Goal: Task Accomplishment & Management: Manage account settings

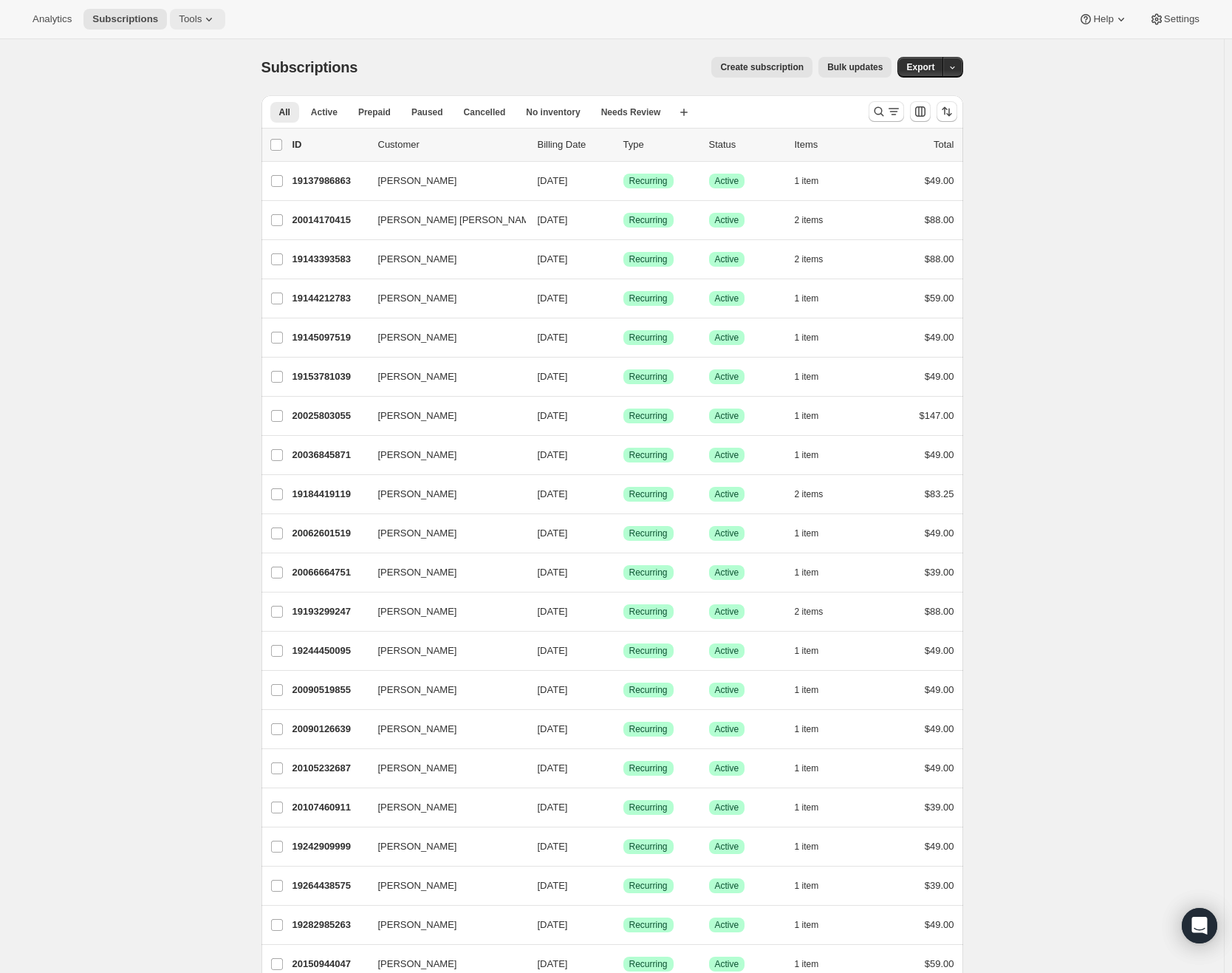
click at [209, 20] on icon at bounding box center [209, 18] width 15 height 15
click at [215, 43] on span "Subscription Plans" at bounding box center [208, 50] width 131 height 15
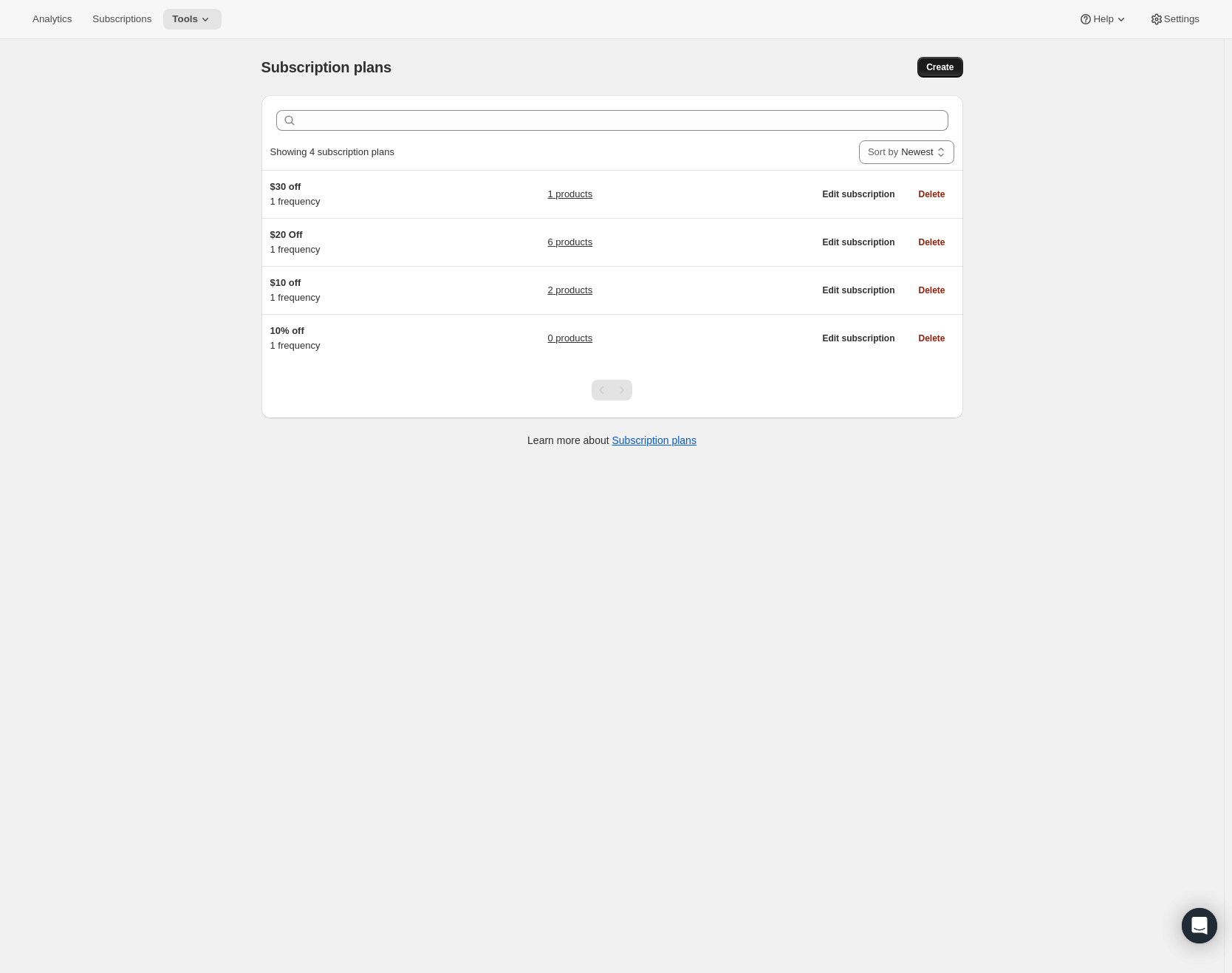
click at [939, 71] on span "Create" at bounding box center [940, 67] width 28 height 11
select select "WEEK"
select select "MONTH"
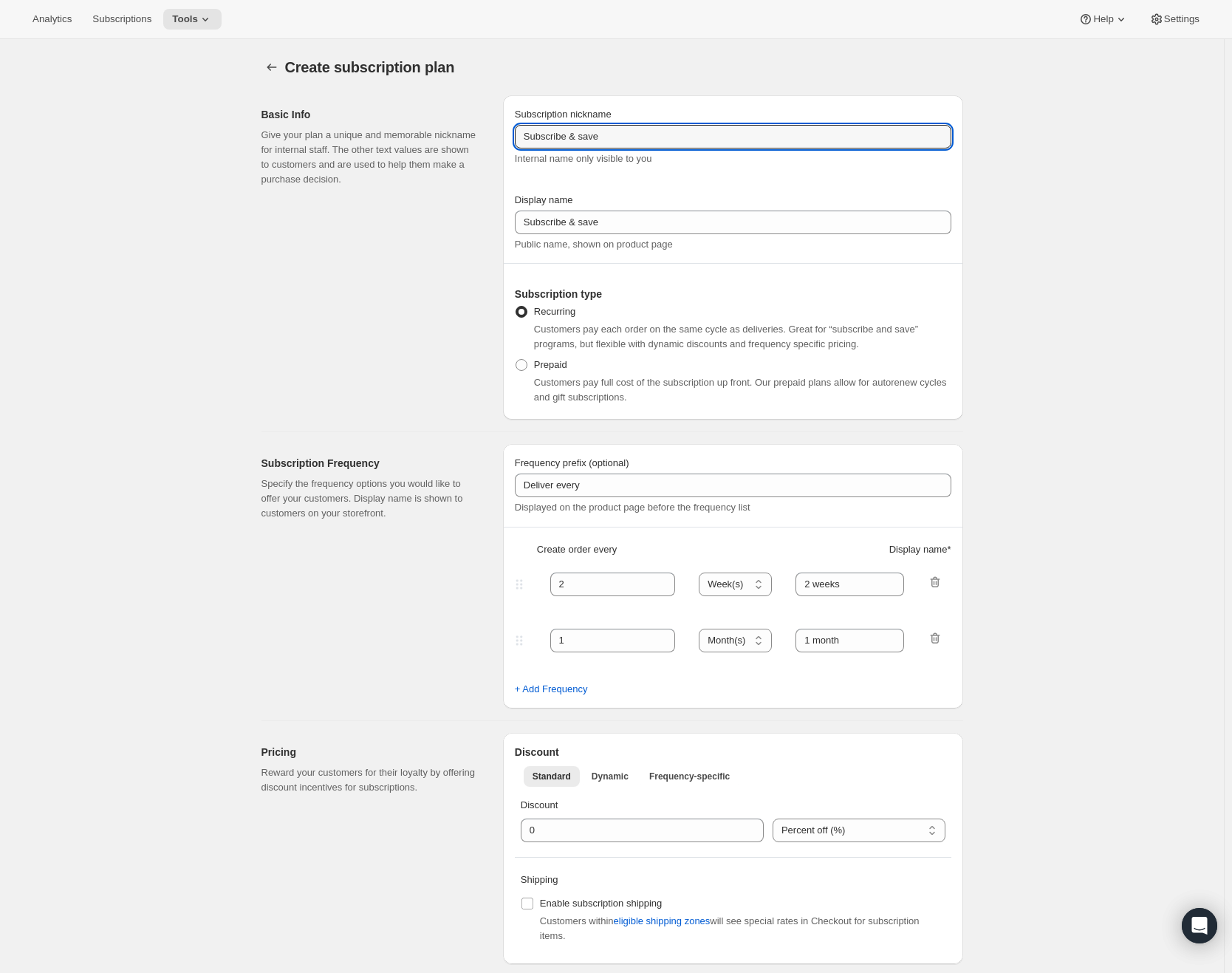
drag, startPoint x: 629, startPoint y: 136, endPoint x: 334, endPoint y: 126, distance: 295.2
click at [331, 120] on div "Basic Info Give your plan a unique and memorable nickname for internal staff. T…" at bounding box center [606, 251] width 714 height 336
paste input "$10 off"
type input "$14 off"
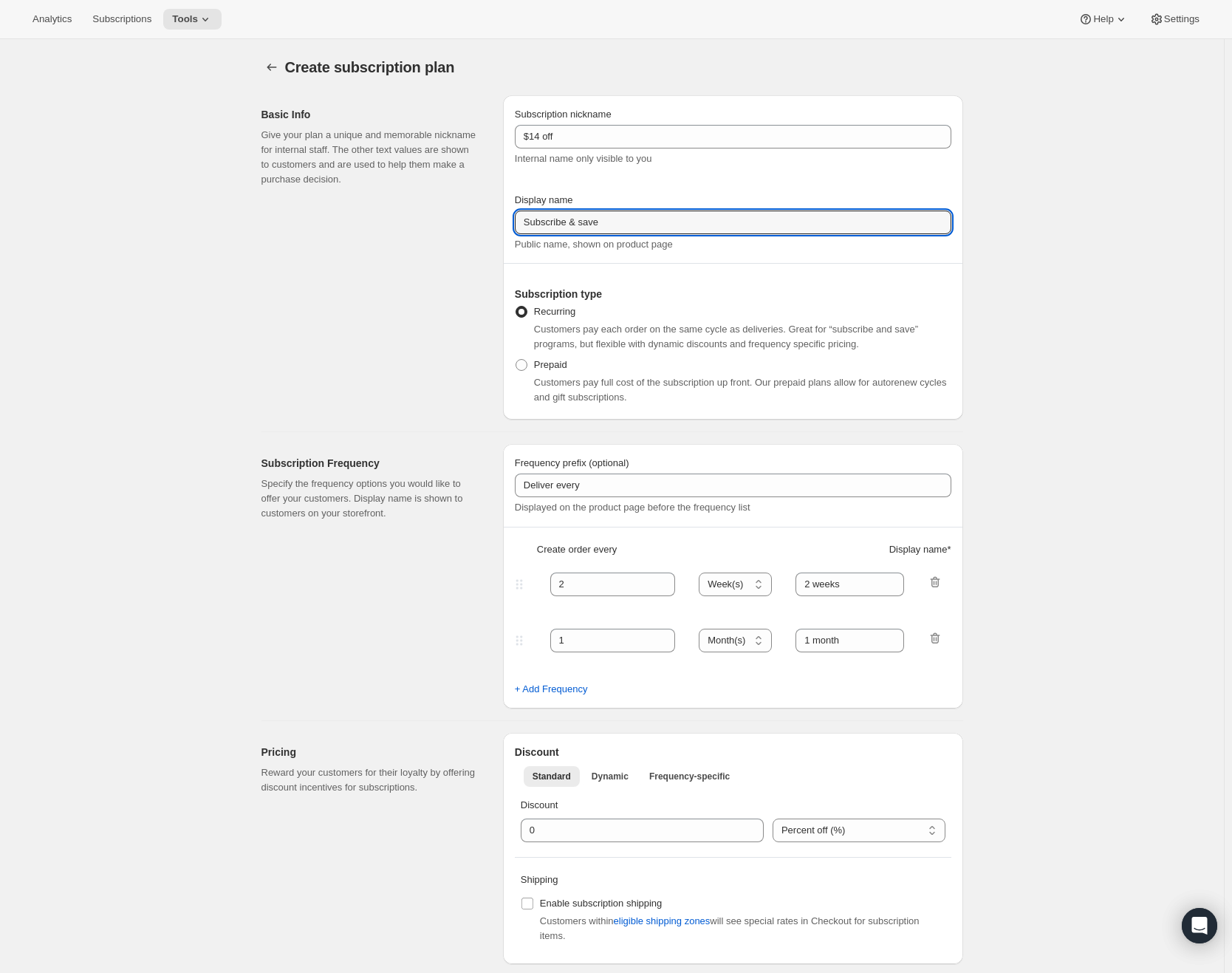
drag, startPoint x: 633, startPoint y: 223, endPoint x: 346, endPoint y: 229, distance: 287.1
click at [337, 224] on div "Basic Info Give your plan a unique and memorable nickname for internal staff. T…" at bounding box center [606, 251] width 714 height 336
paste input "Monthly Subscription"
type input "Monthly Subscription"
click at [941, 583] on icon "button" at bounding box center [935, 582] width 15 height 15
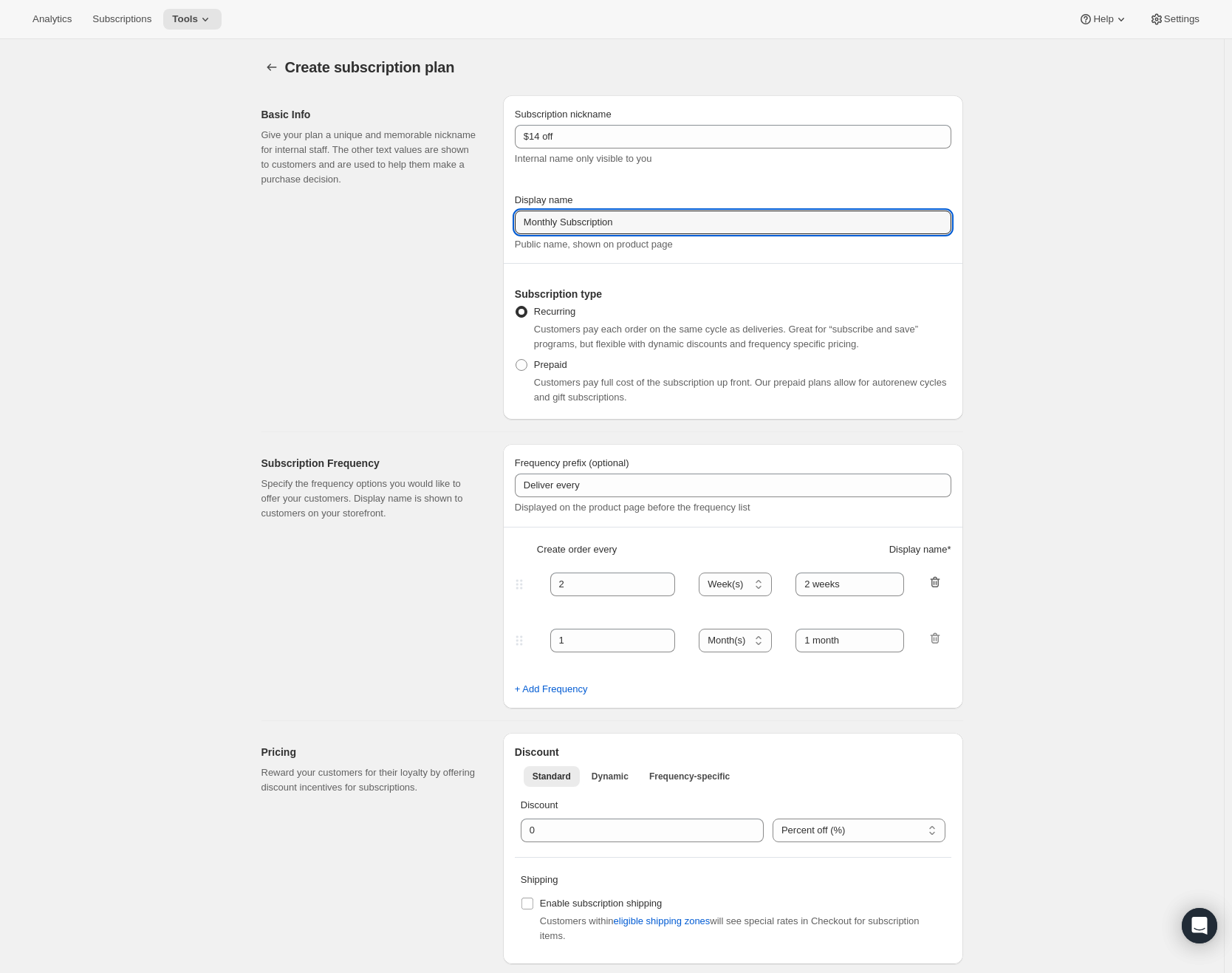
type input "1"
select select "MONTH"
type input "1 month"
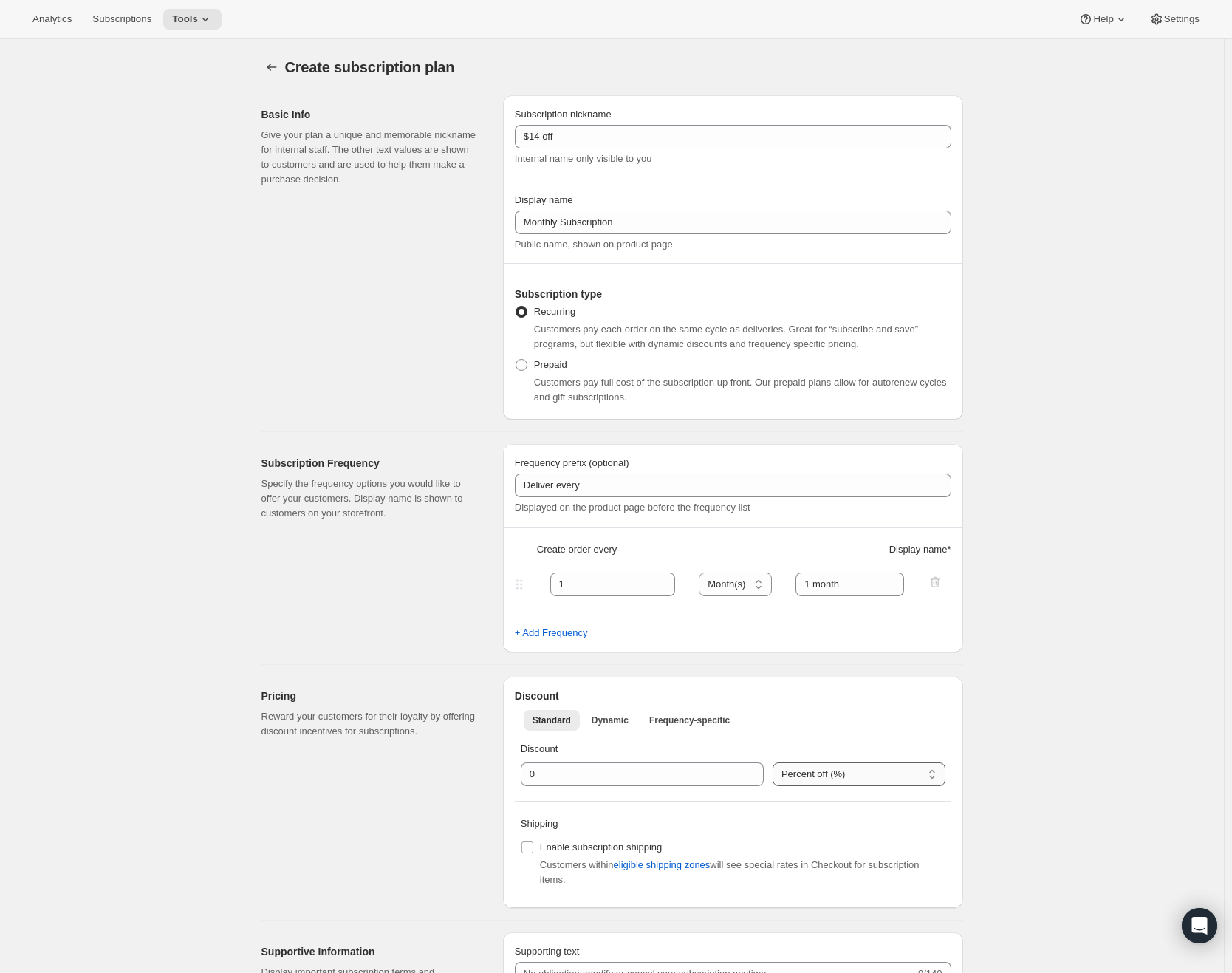
click at [839, 779] on select "Percent off (%) US Dollars off ($)" at bounding box center [859, 774] width 173 height 24
select select "FIXED_AMOUNT"
click at [778, 762] on select "Percent off (%) US Dollars off ($)" at bounding box center [859, 774] width 173 height 24
click at [606, 782] on input "0" at bounding box center [640, 774] width 203 height 24
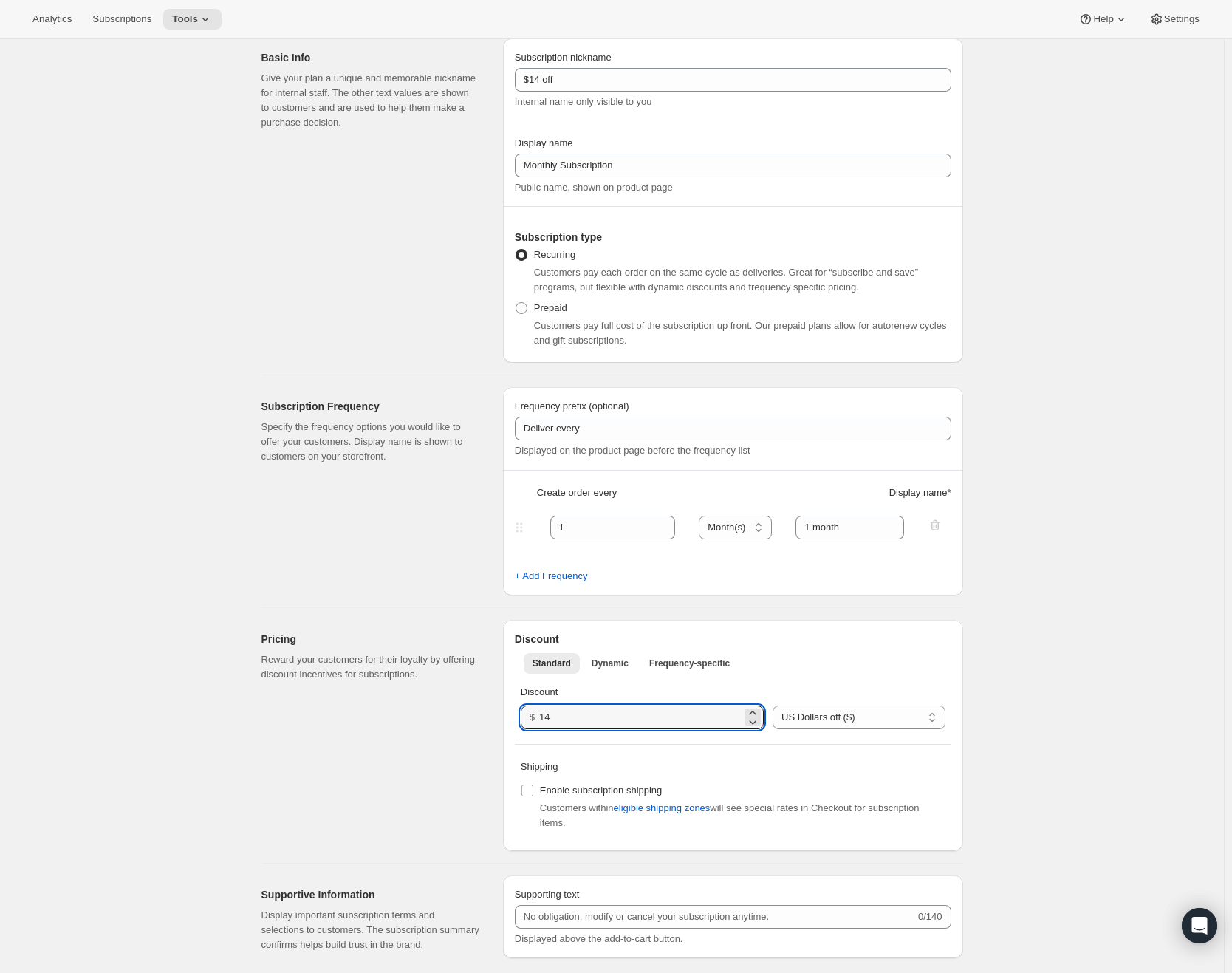
scroll to position [74, 0]
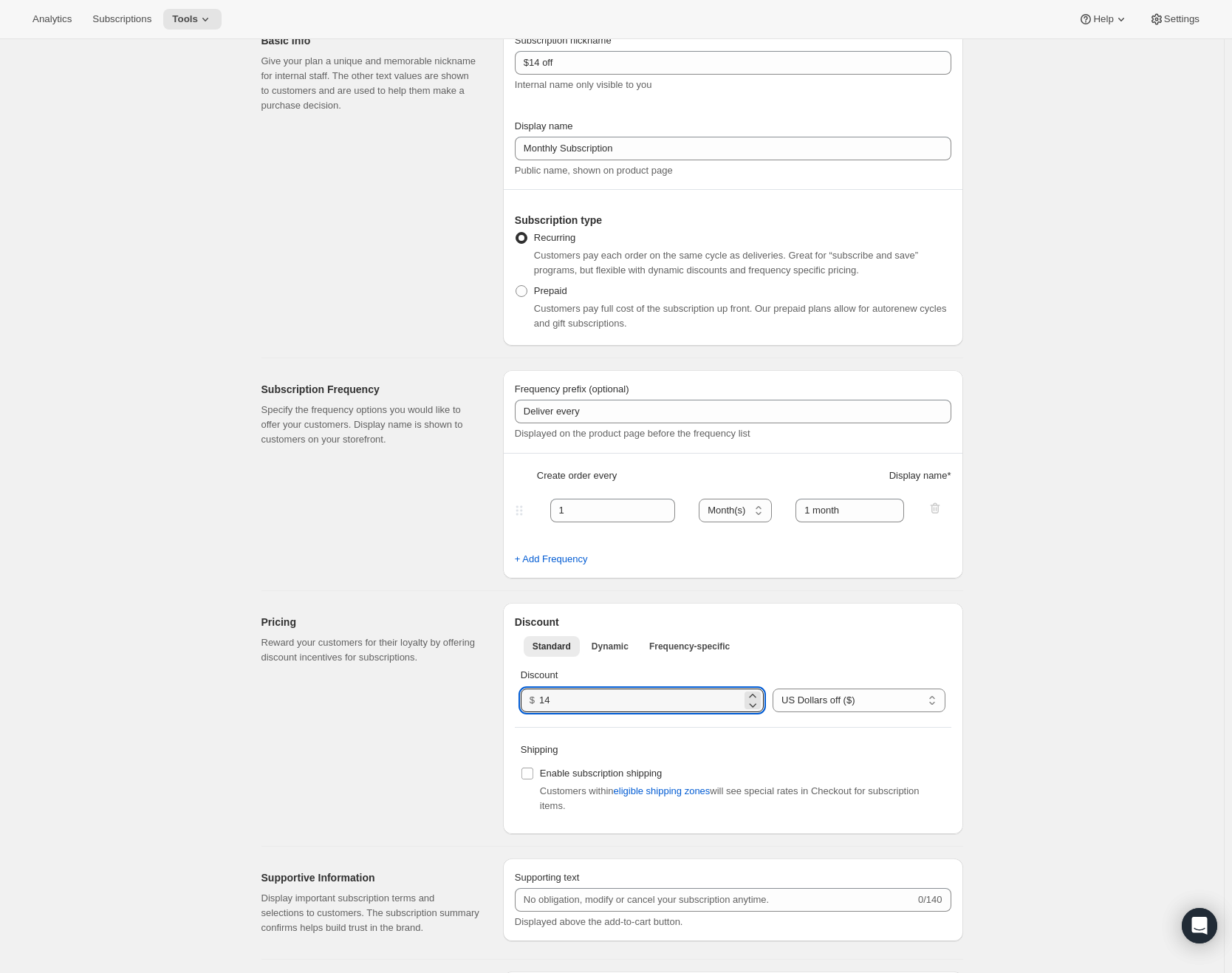
type input "14"
click at [539, 768] on label "Enable subscription shipping" at bounding box center [592, 773] width 142 height 21
click at [533, 768] on input "Enable subscription shipping" at bounding box center [527, 773] width 11 height 11
checkbox input "true"
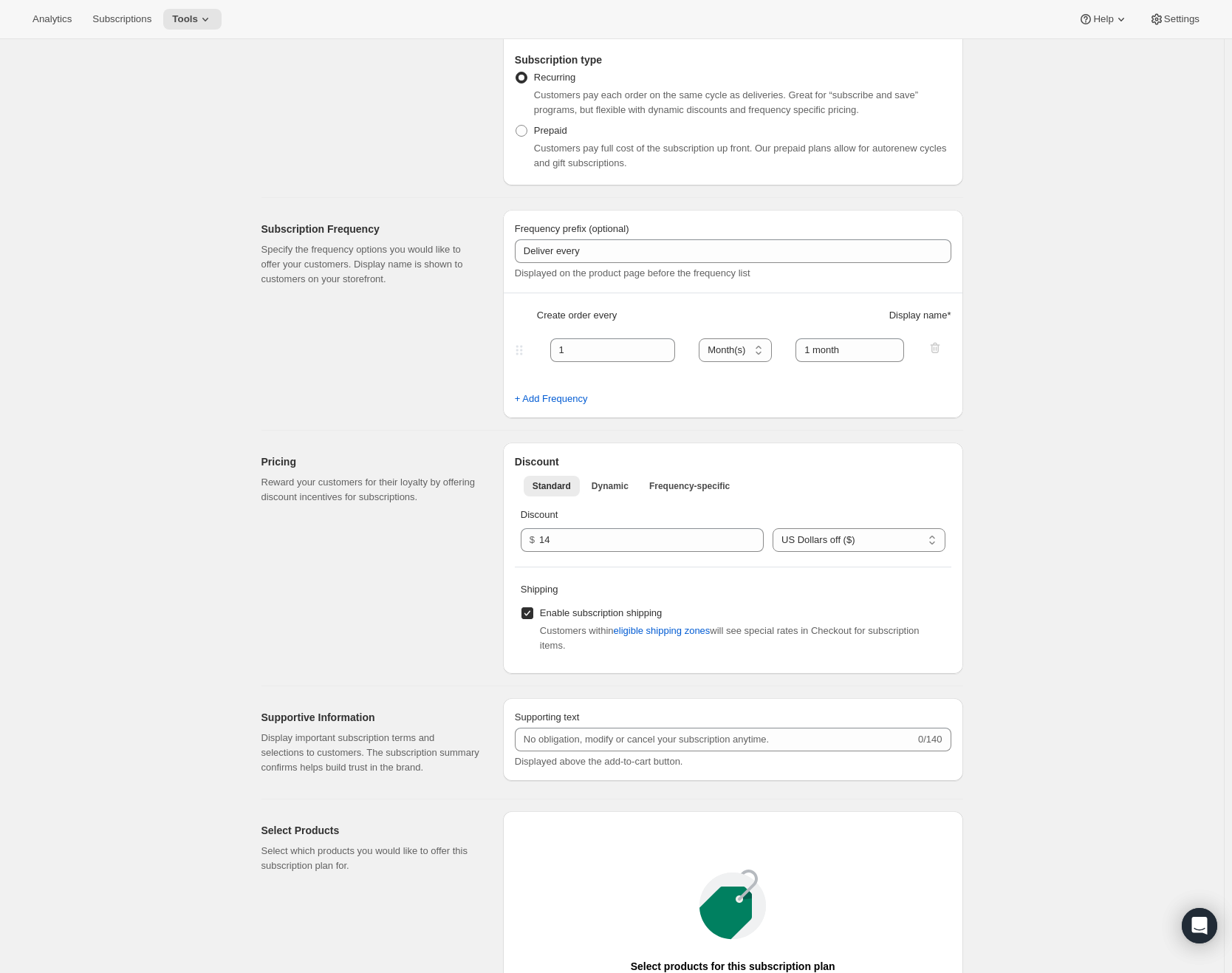
scroll to position [295, 0]
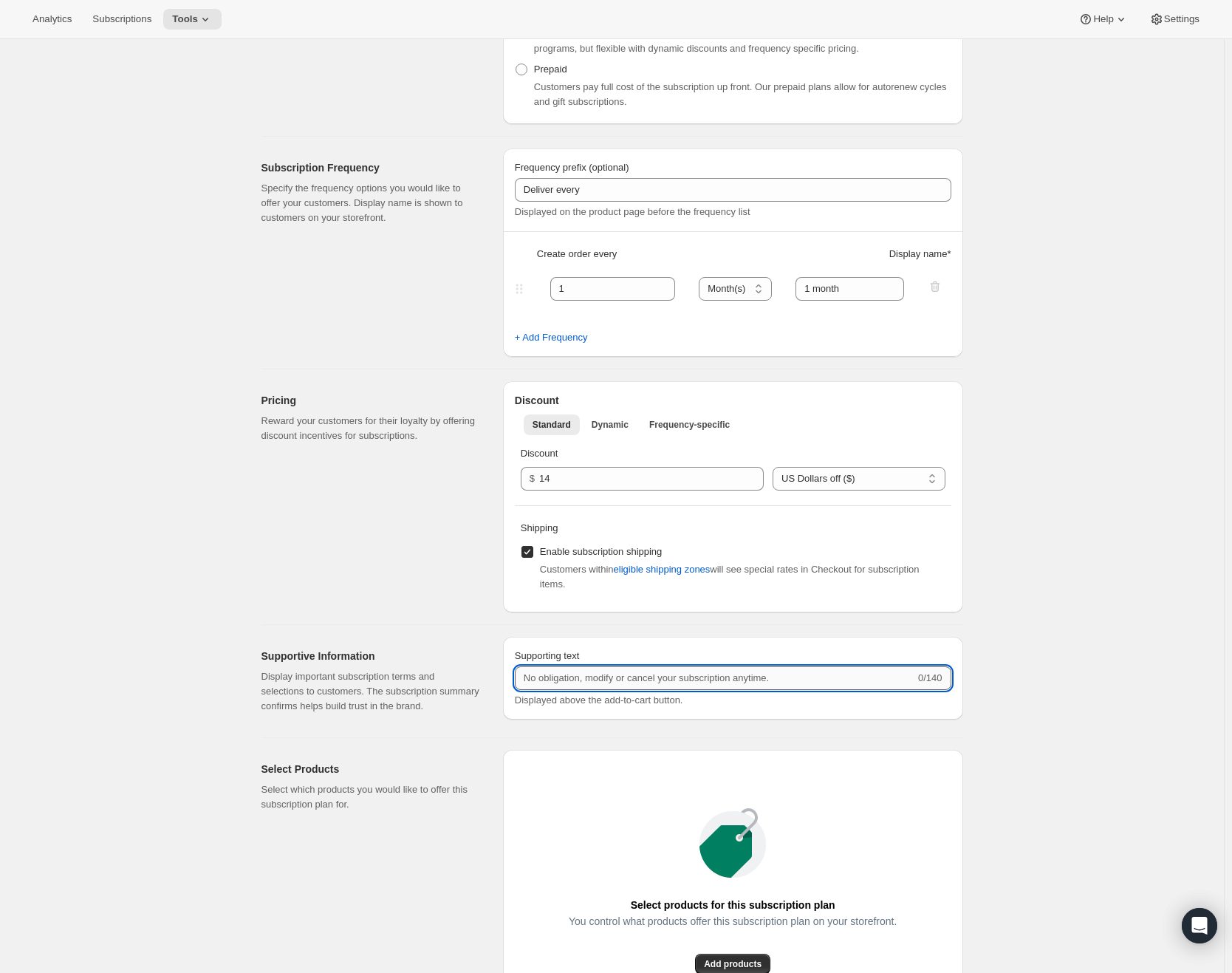
click at [688, 675] on input "Supporting text" at bounding box center [715, 678] width 400 height 24
paste input "Save <strong>$10</strong>"
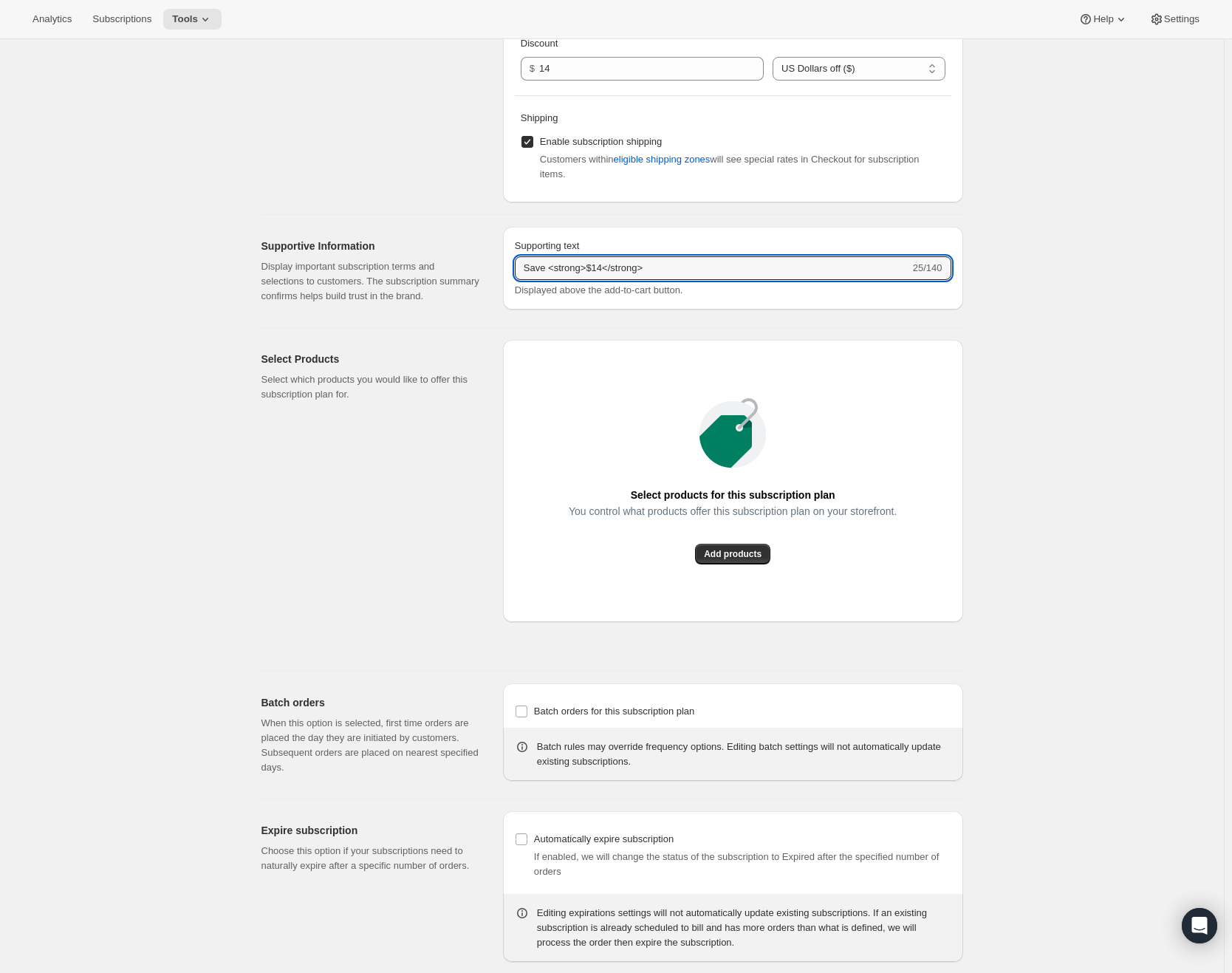
scroll to position [739, 0]
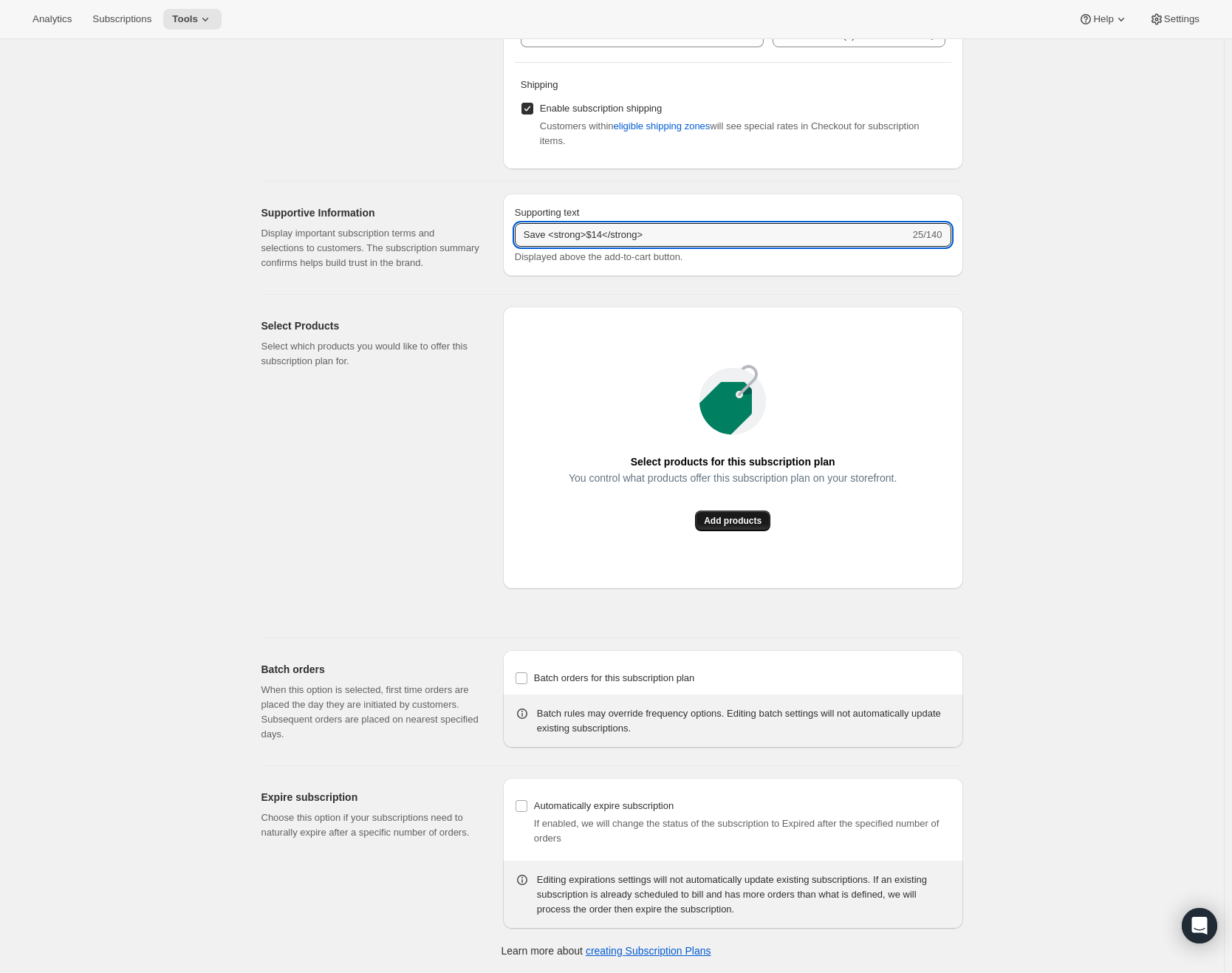
type input "Save <strong>$14</strong>"
click at [739, 527] on span "Add products" at bounding box center [732, 521] width 57 height 11
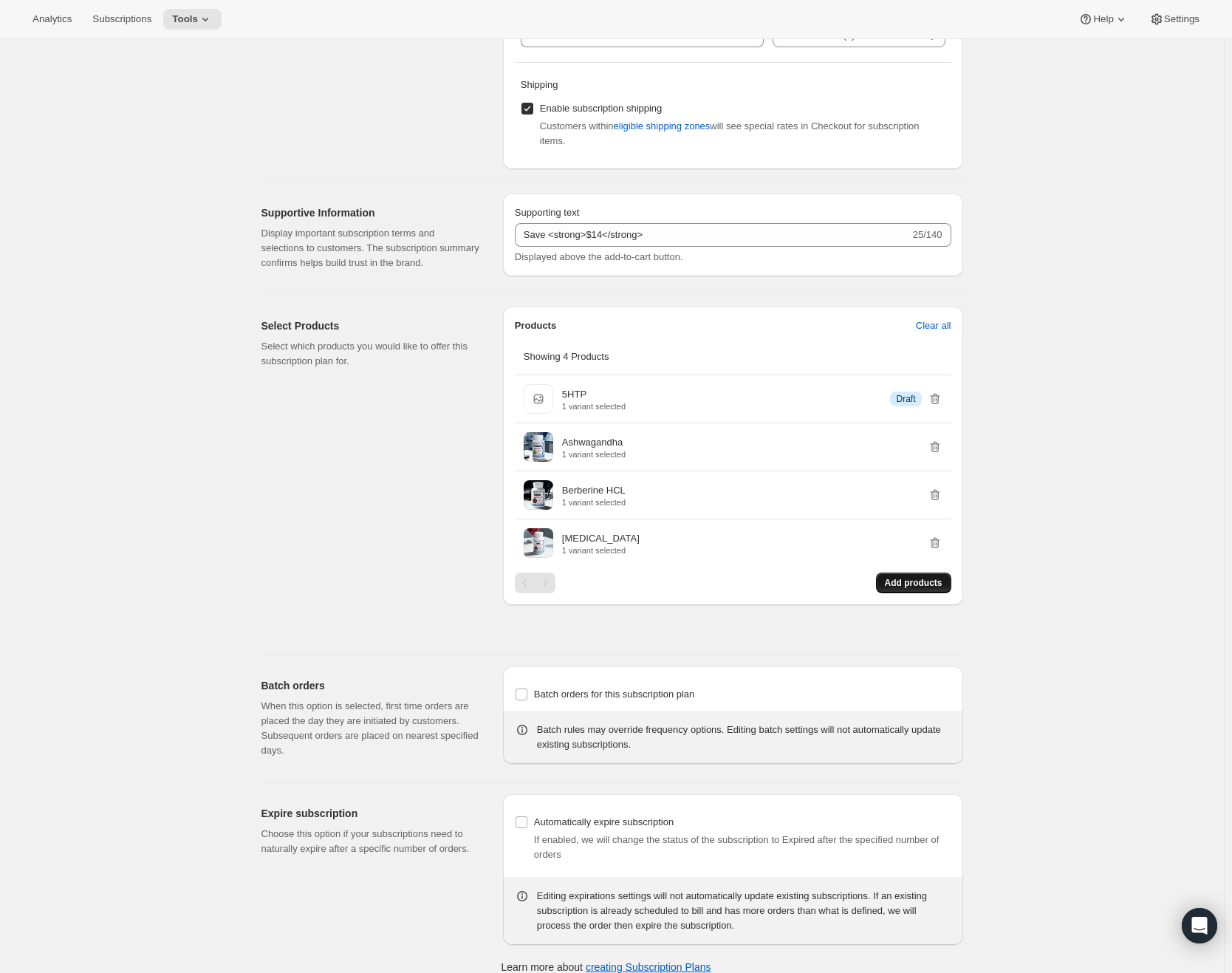
click at [904, 589] on span "Add products" at bounding box center [914, 583] width 57 height 11
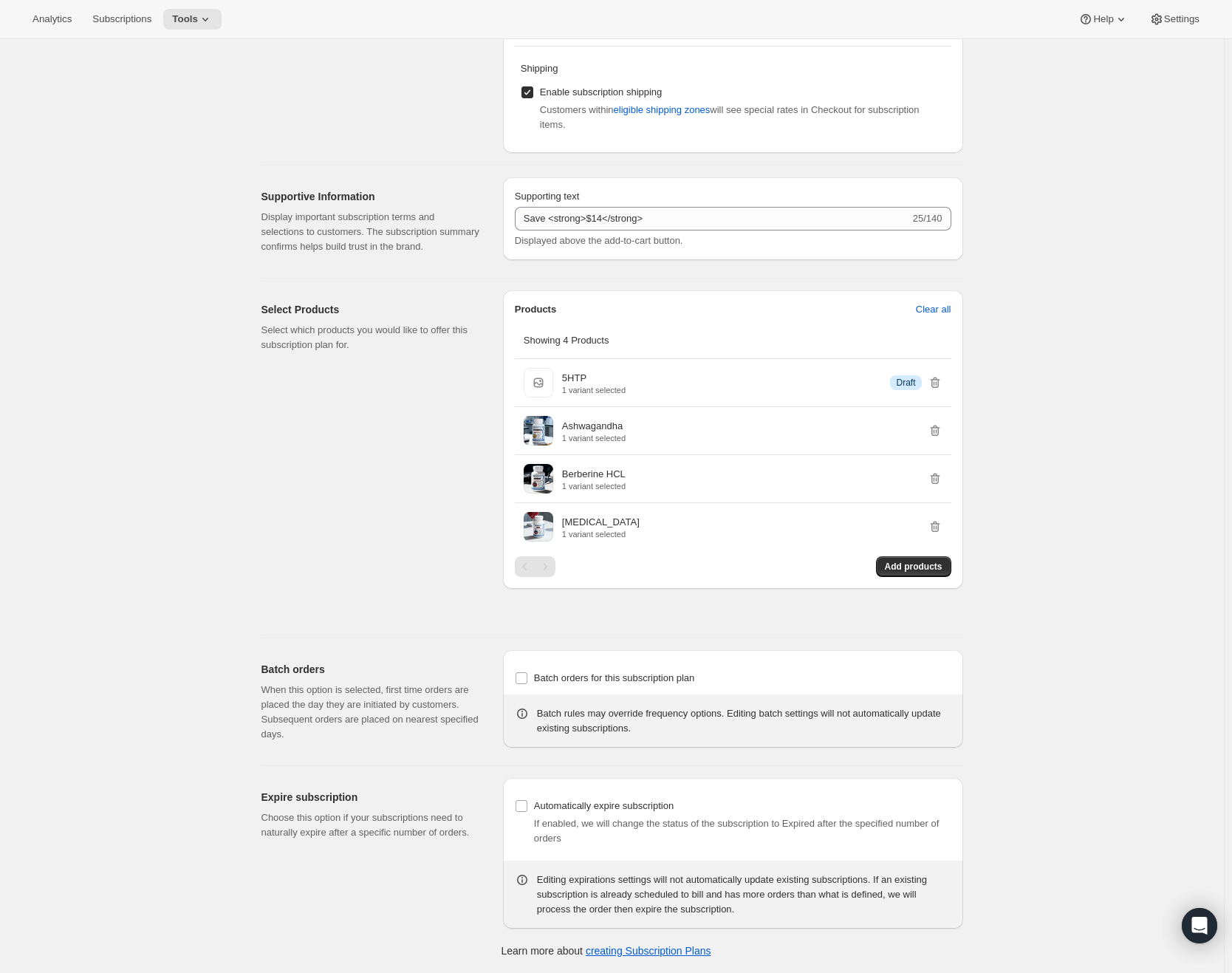
scroll to position [0, 0]
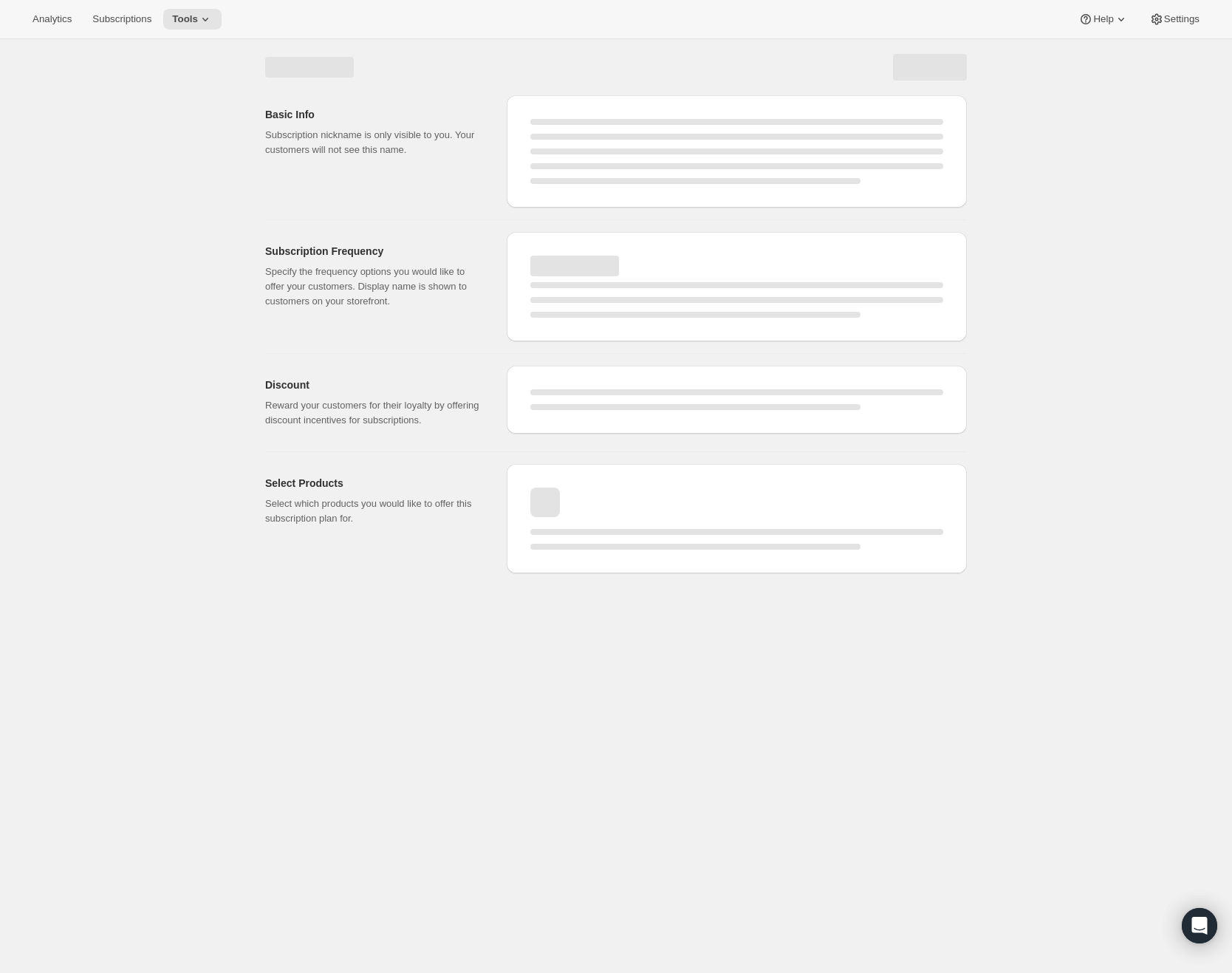
select select "WEEK"
select select "MONTH"
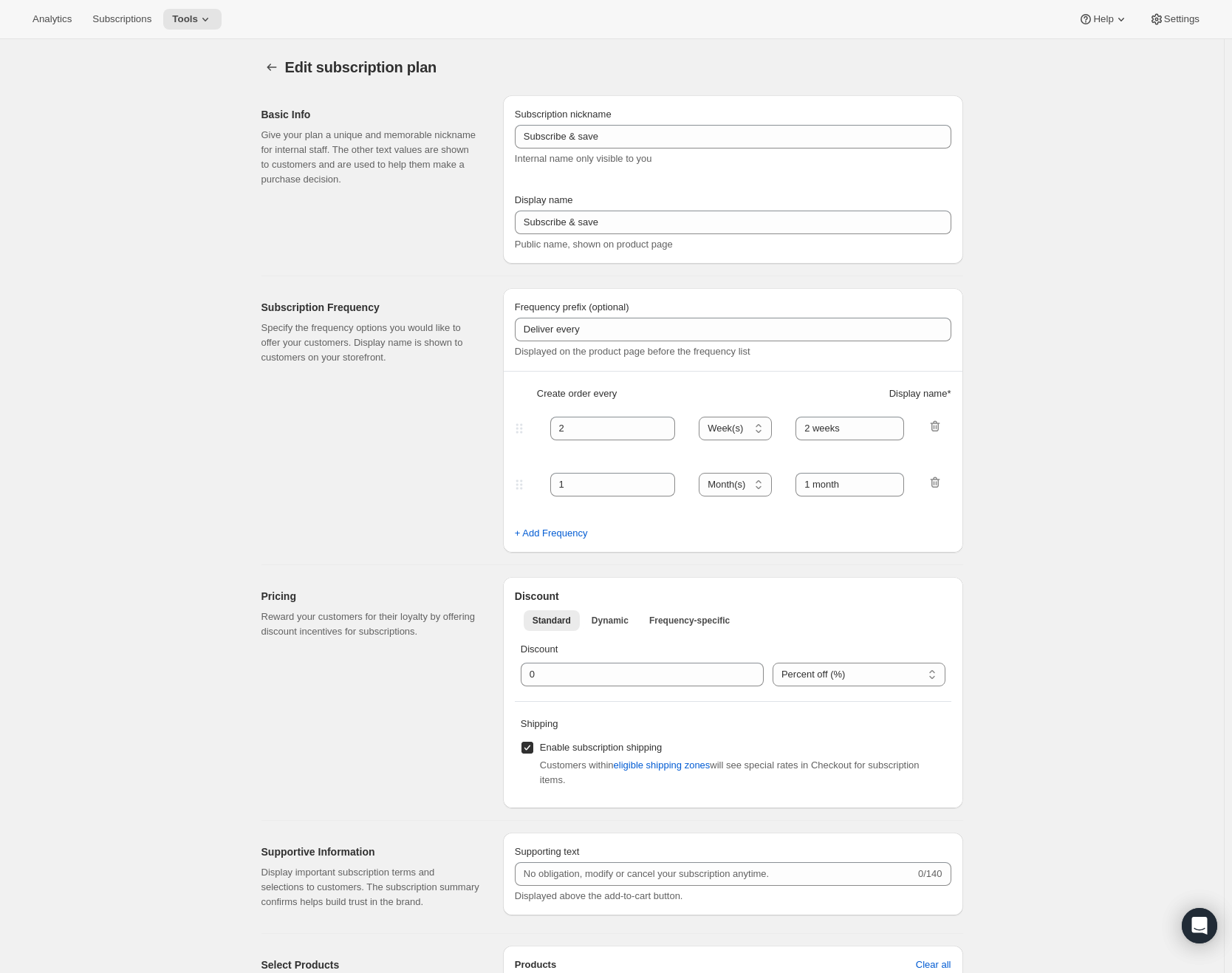
type input "$14 off"
type input "Monthly Subscription"
type input "1"
select select "MONTH"
type input "1 month"
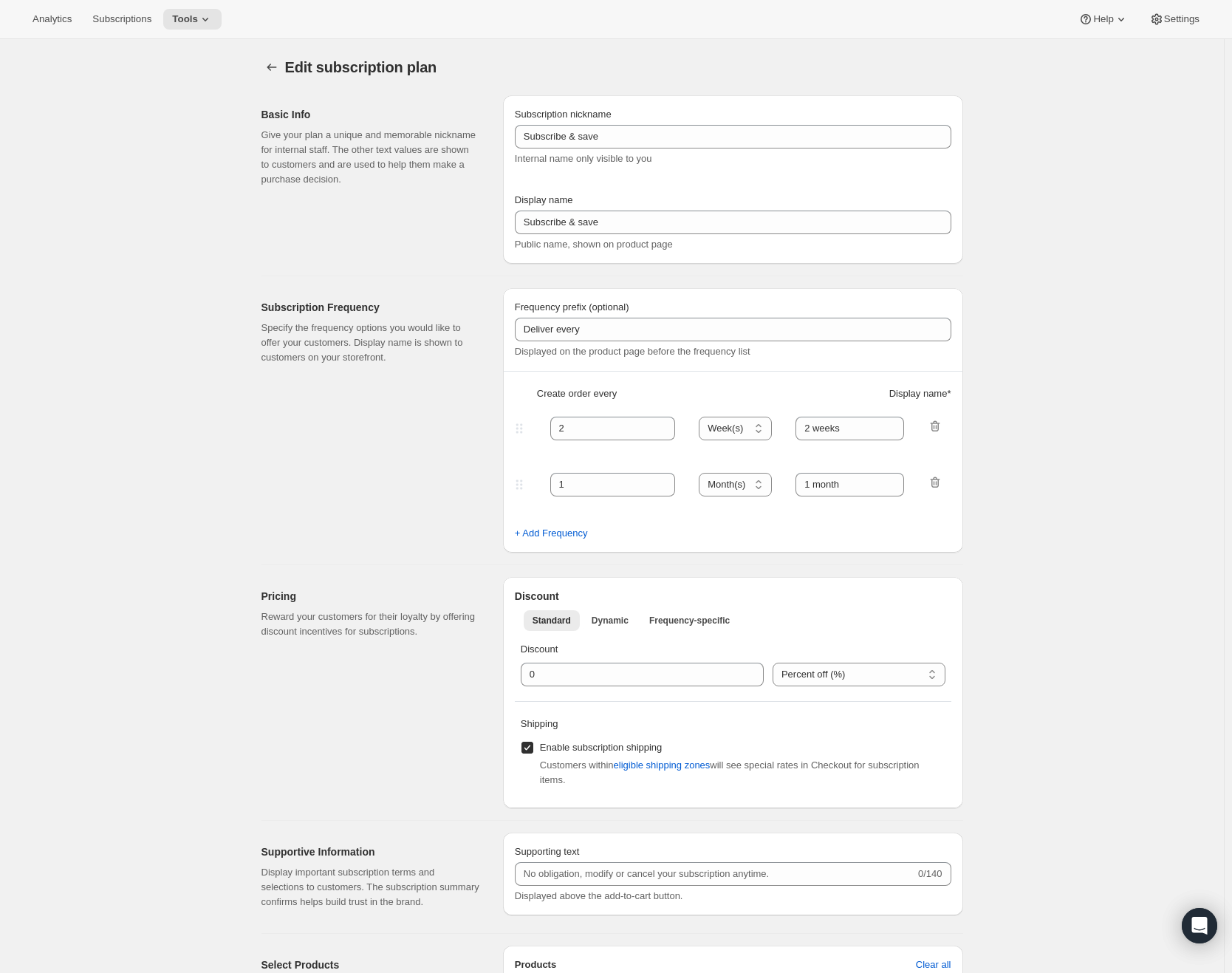
type input "14.0"
select select "FIXED_AMOUNT"
type input "Save <strong>$14</strong>"
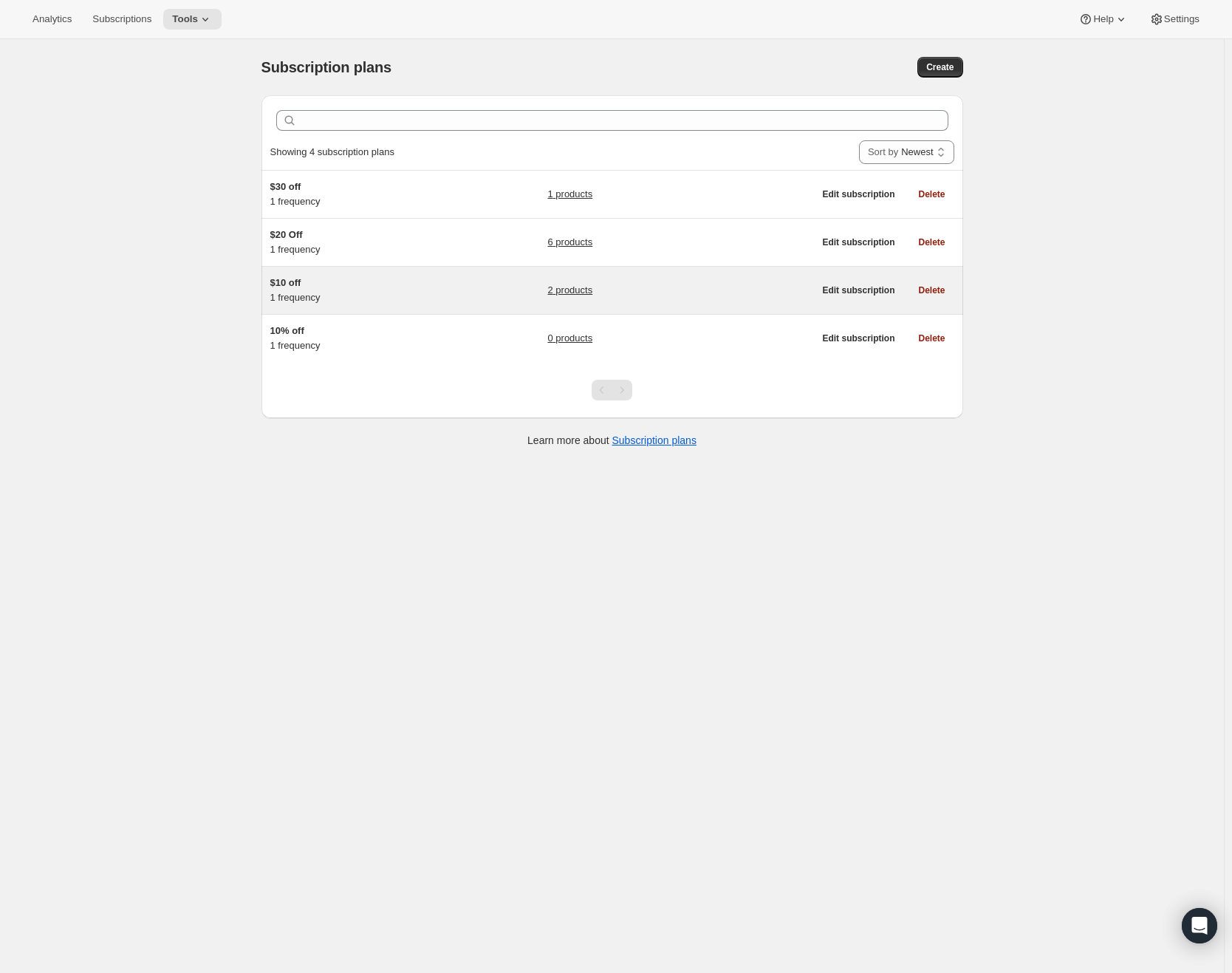
click at [321, 289] on h5 "$10 off" at bounding box center [362, 282] width 184 height 15
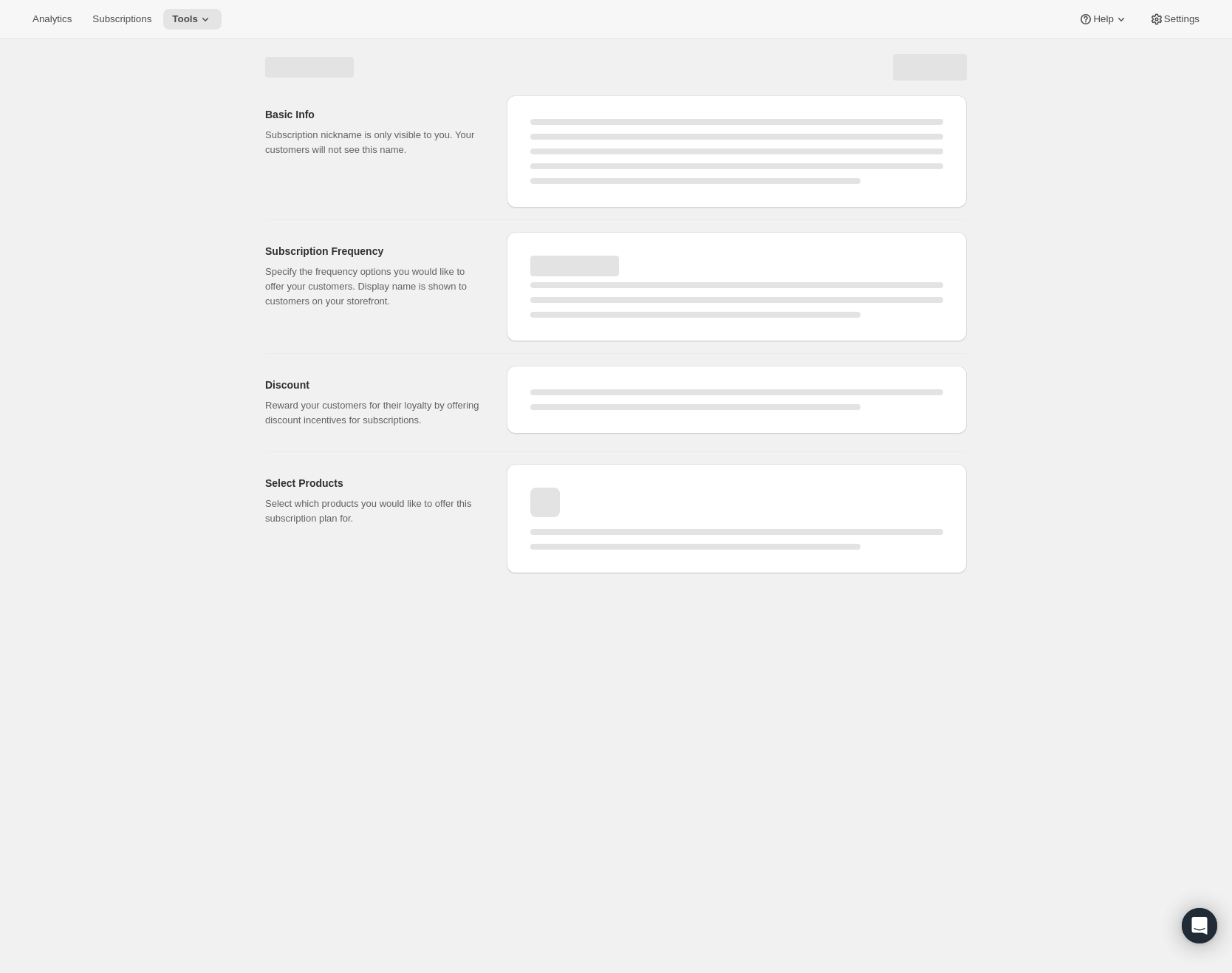
select select "WEEK"
select select "MONTH"
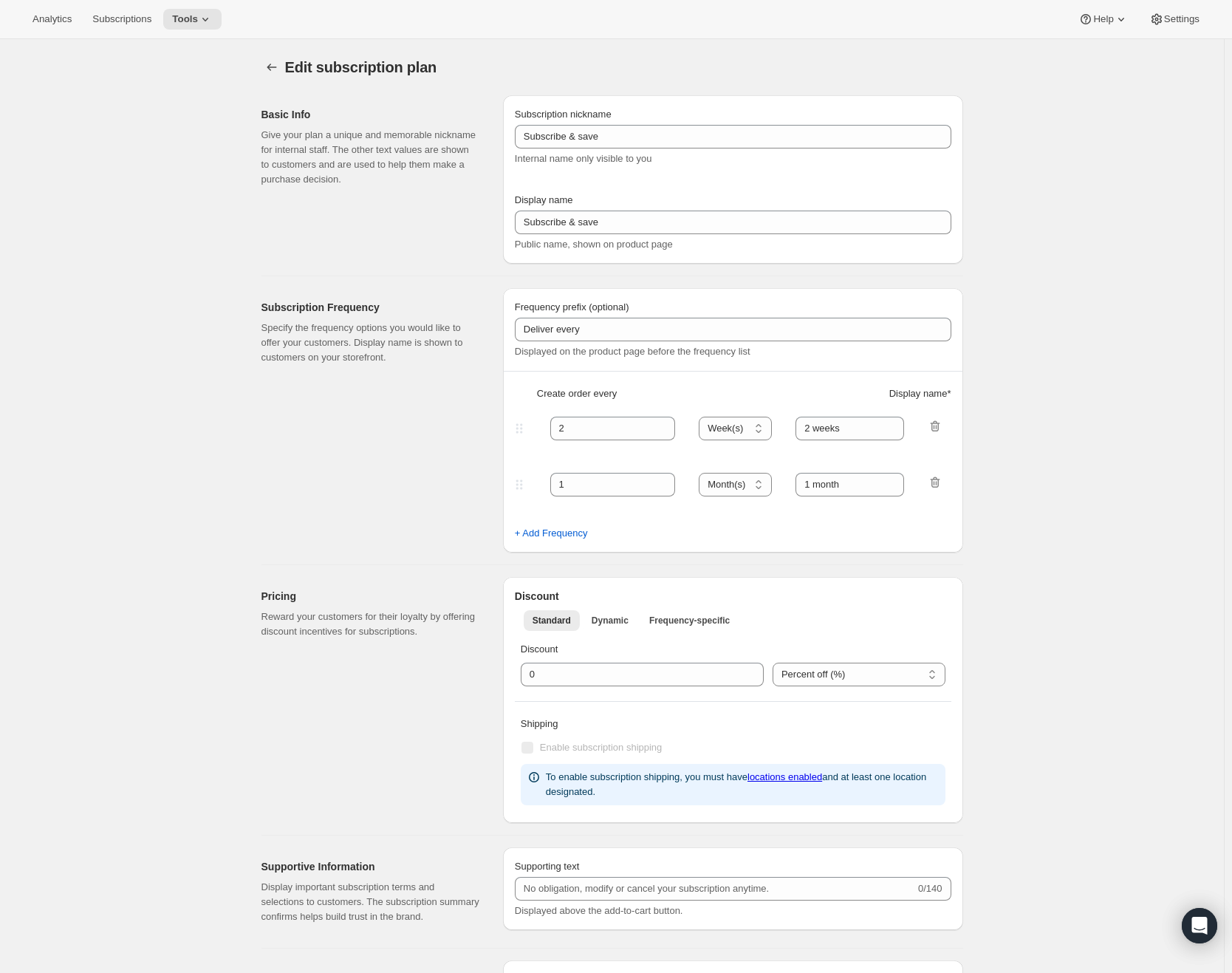
type input "$10 off"
type input "Monthly Subscription"
type input "1"
select select "MONTH"
type input "1 month"
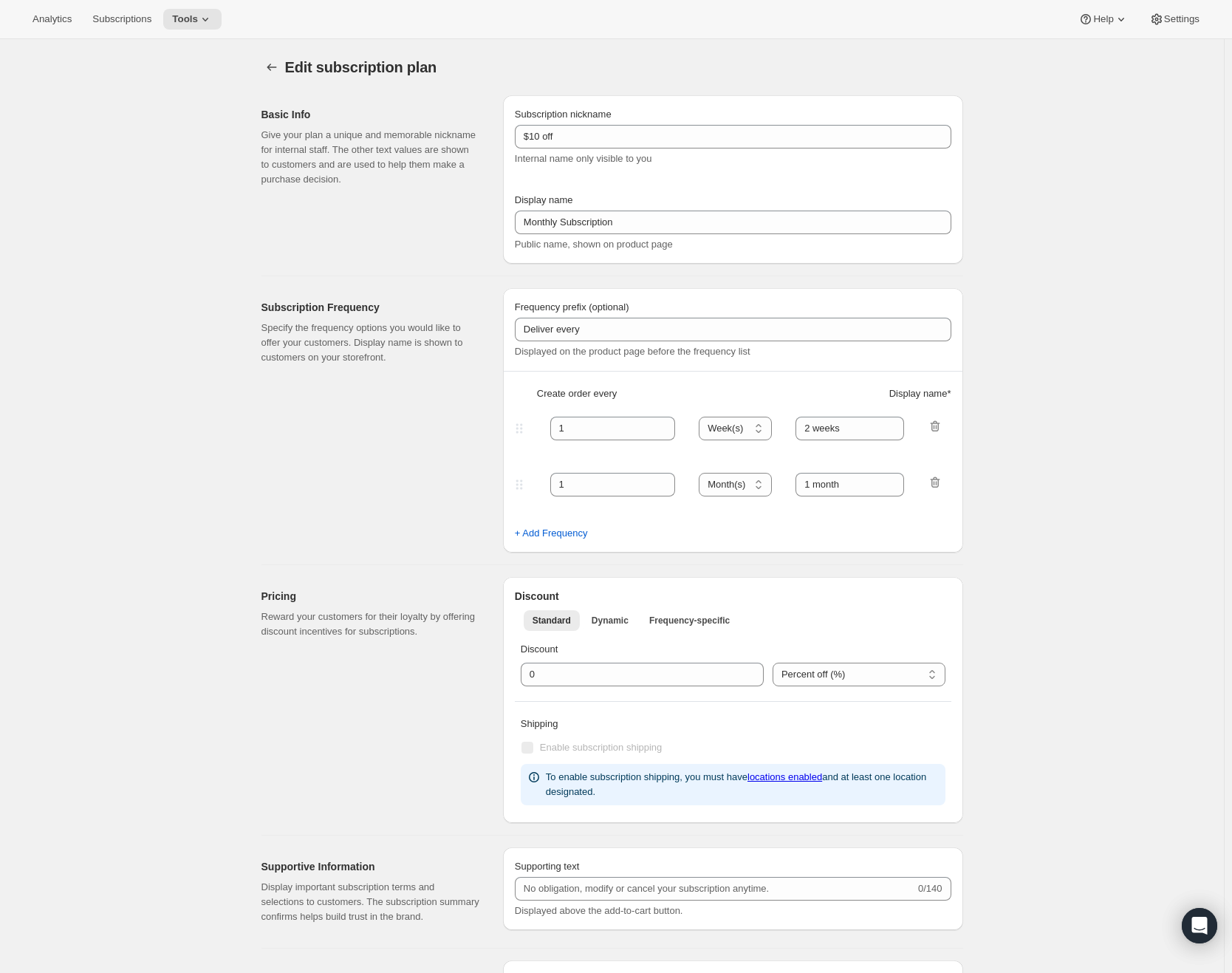
type input "10.0"
select select "FIXED_AMOUNT"
type input "Save <strong>$10</strong>"
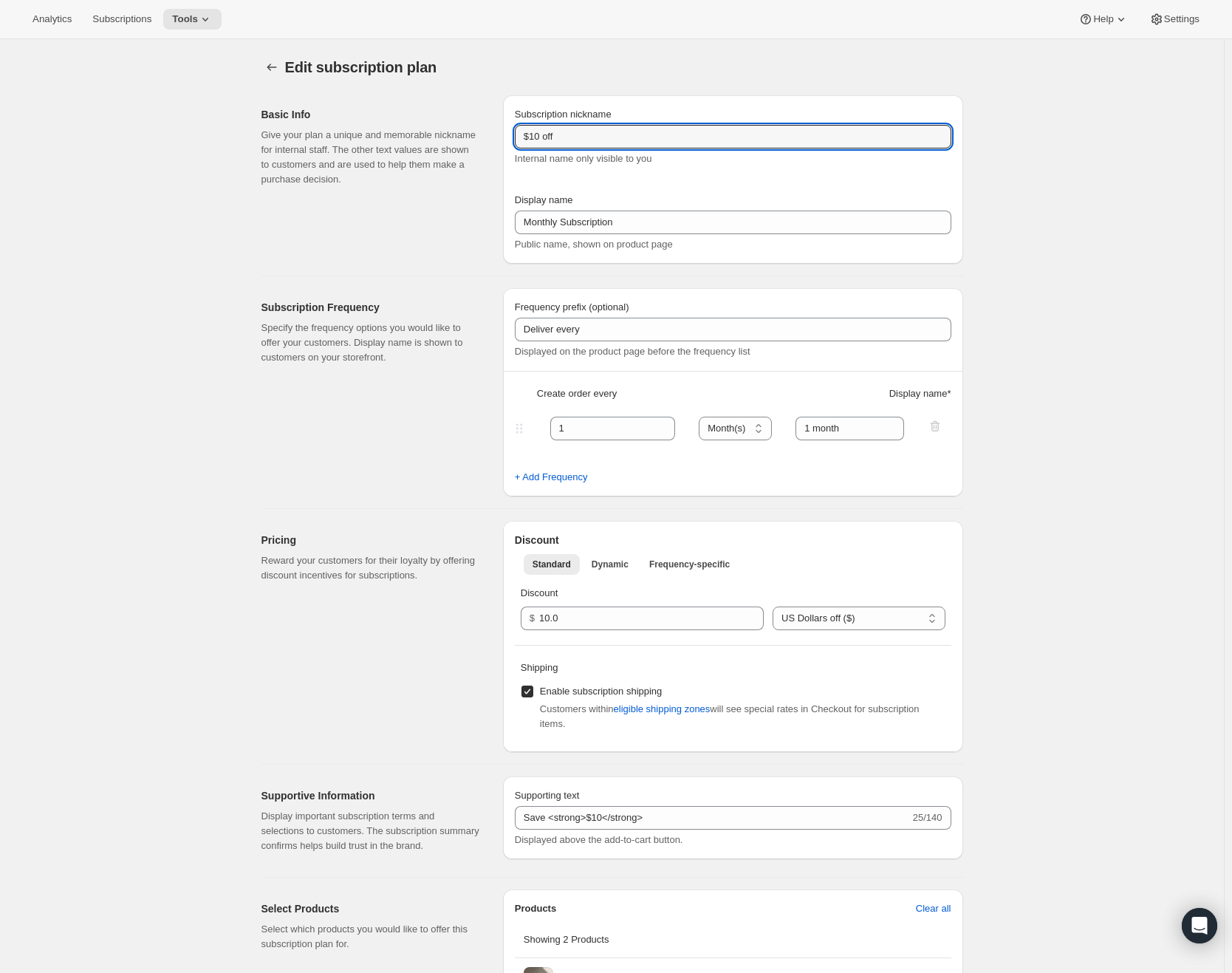
drag, startPoint x: 584, startPoint y: 138, endPoint x: 403, endPoint y: 126, distance: 181.4
click at [403, 126] on div "Basic Info Give your plan a unique and memorable nickname for internal staff. T…" at bounding box center [606, 174] width 714 height 181
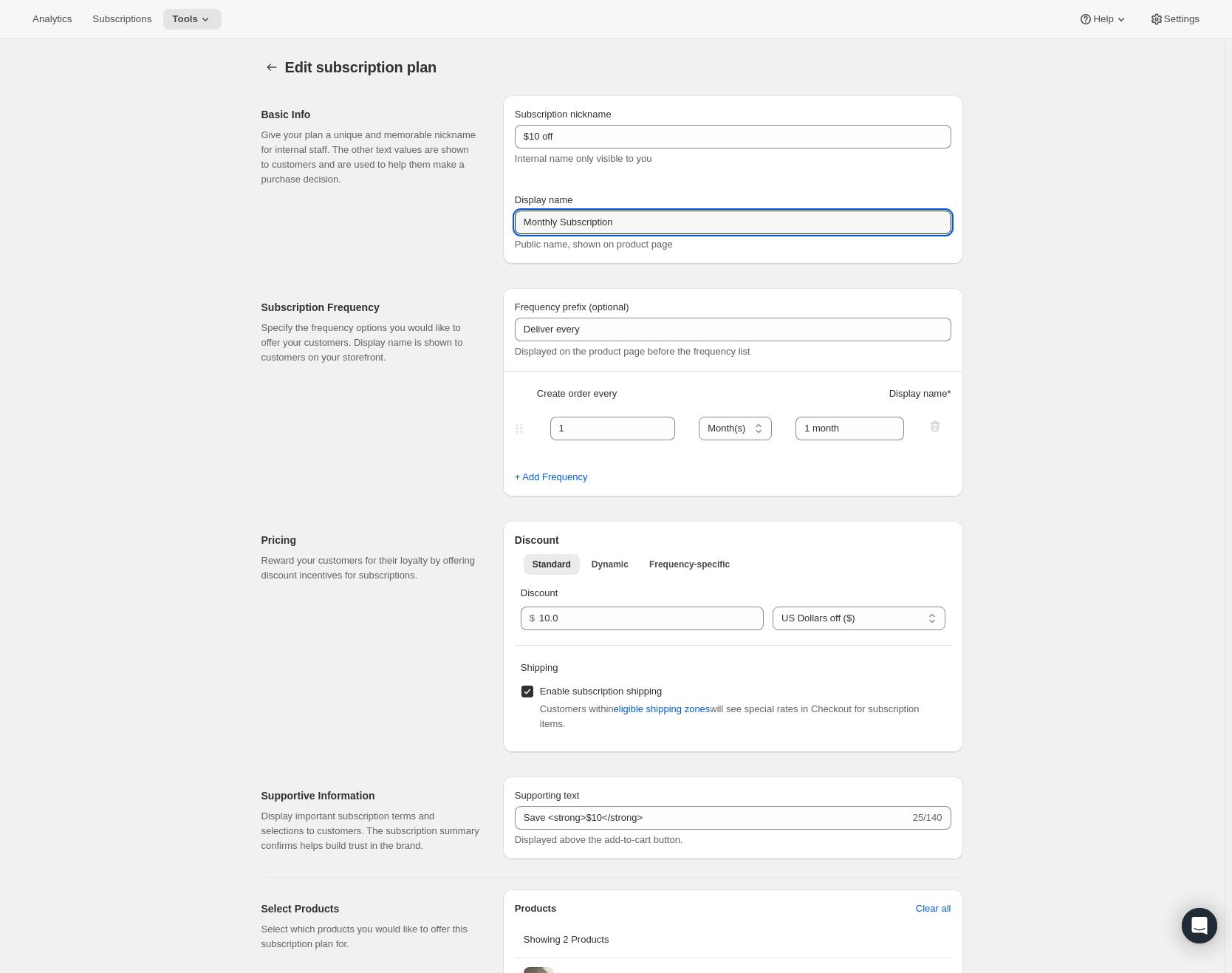
drag, startPoint x: 648, startPoint y: 215, endPoint x: 363, endPoint y: 216, distance: 285.0
click at [362, 215] on div "Basic Info Give your plan a unique and memorable nickname for internal staff. T…" at bounding box center [606, 174] width 714 height 181
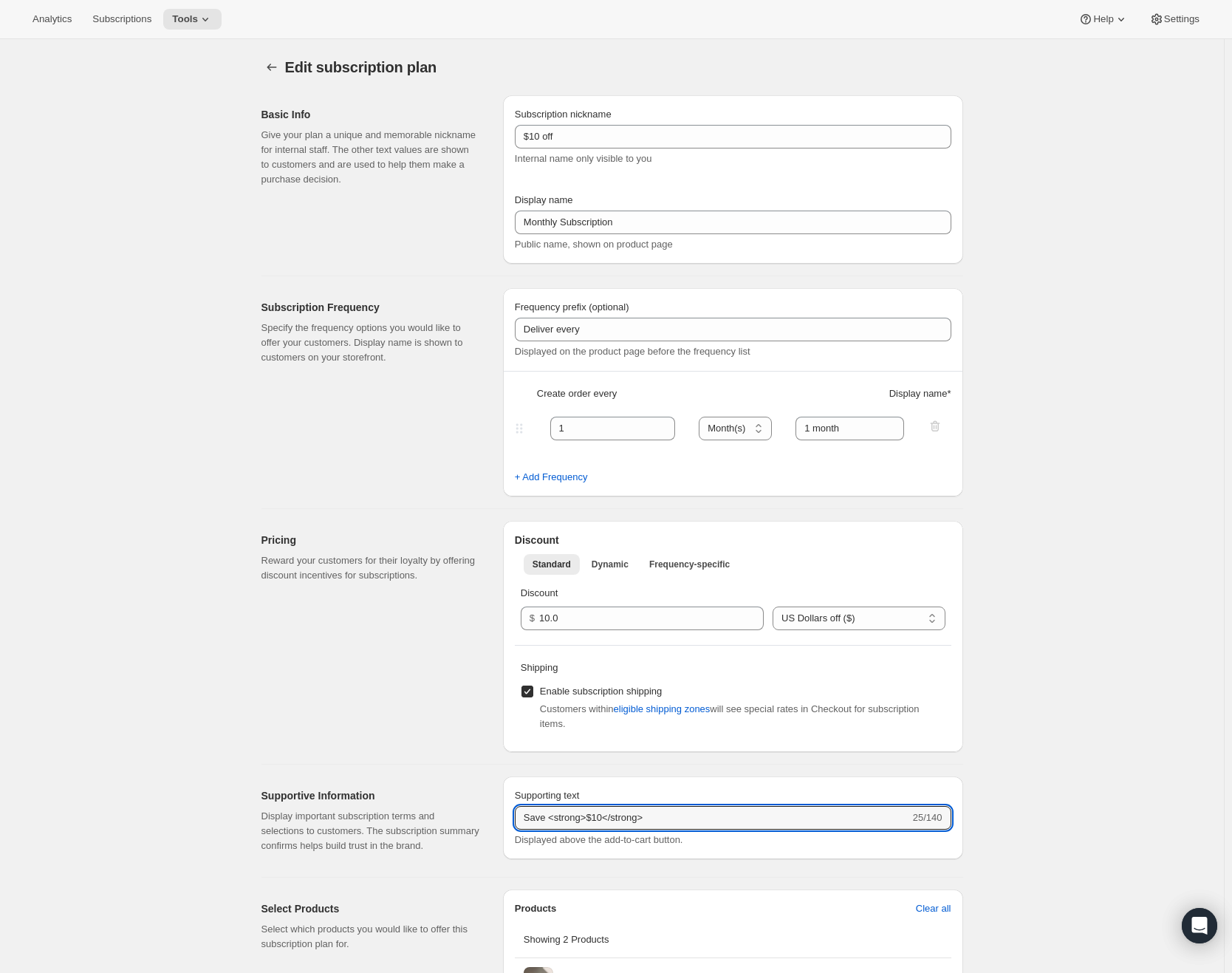
drag, startPoint x: 689, startPoint y: 818, endPoint x: 375, endPoint y: 801, distance: 314.5
click at [375, 801] on div "Supportive Information Display important subscription terms and selections to c…" at bounding box center [606, 815] width 714 height 100
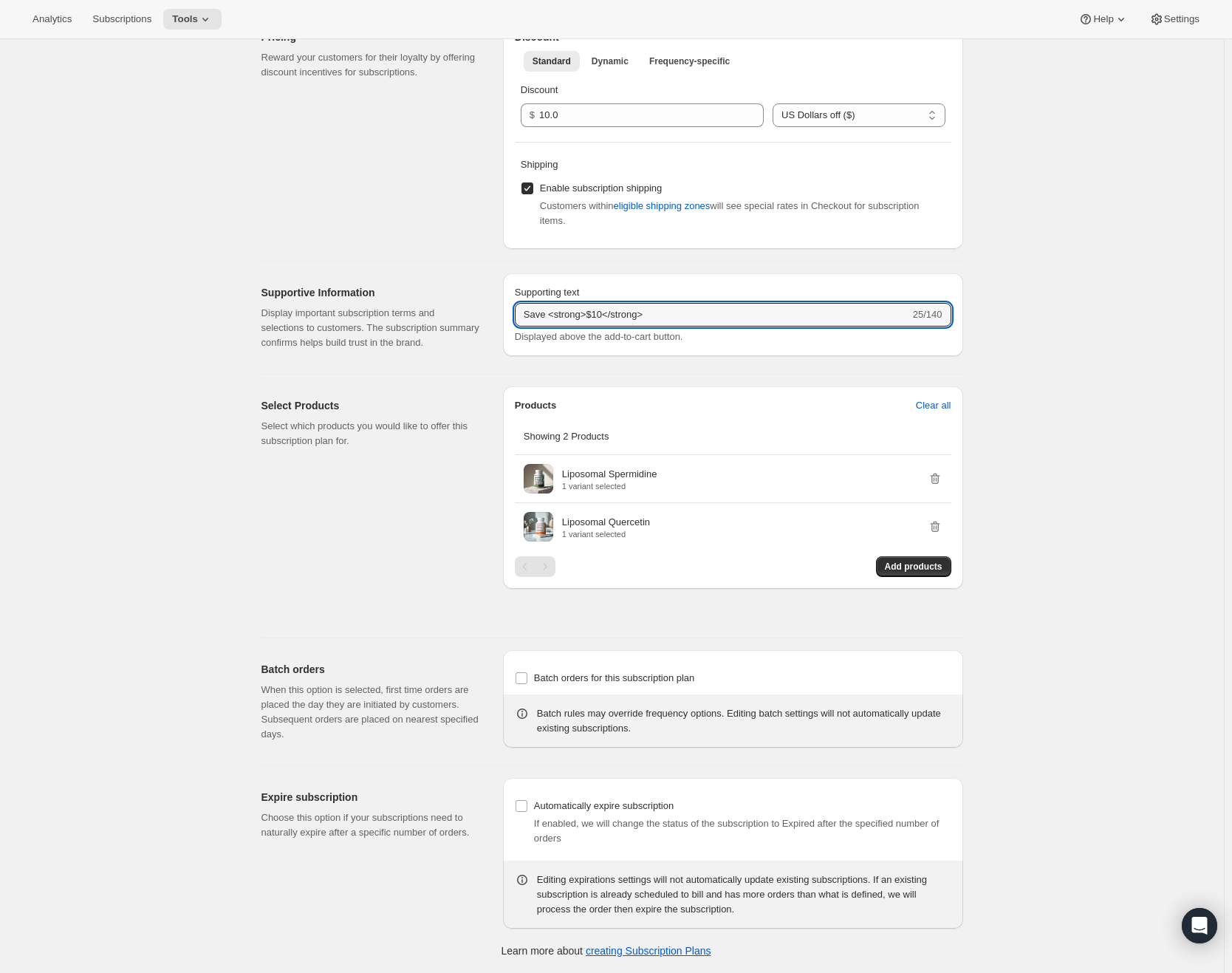
scroll to position [518, 0]
click at [198, 16] on span "Tools" at bounding box center [185, 18] width 26 height 11
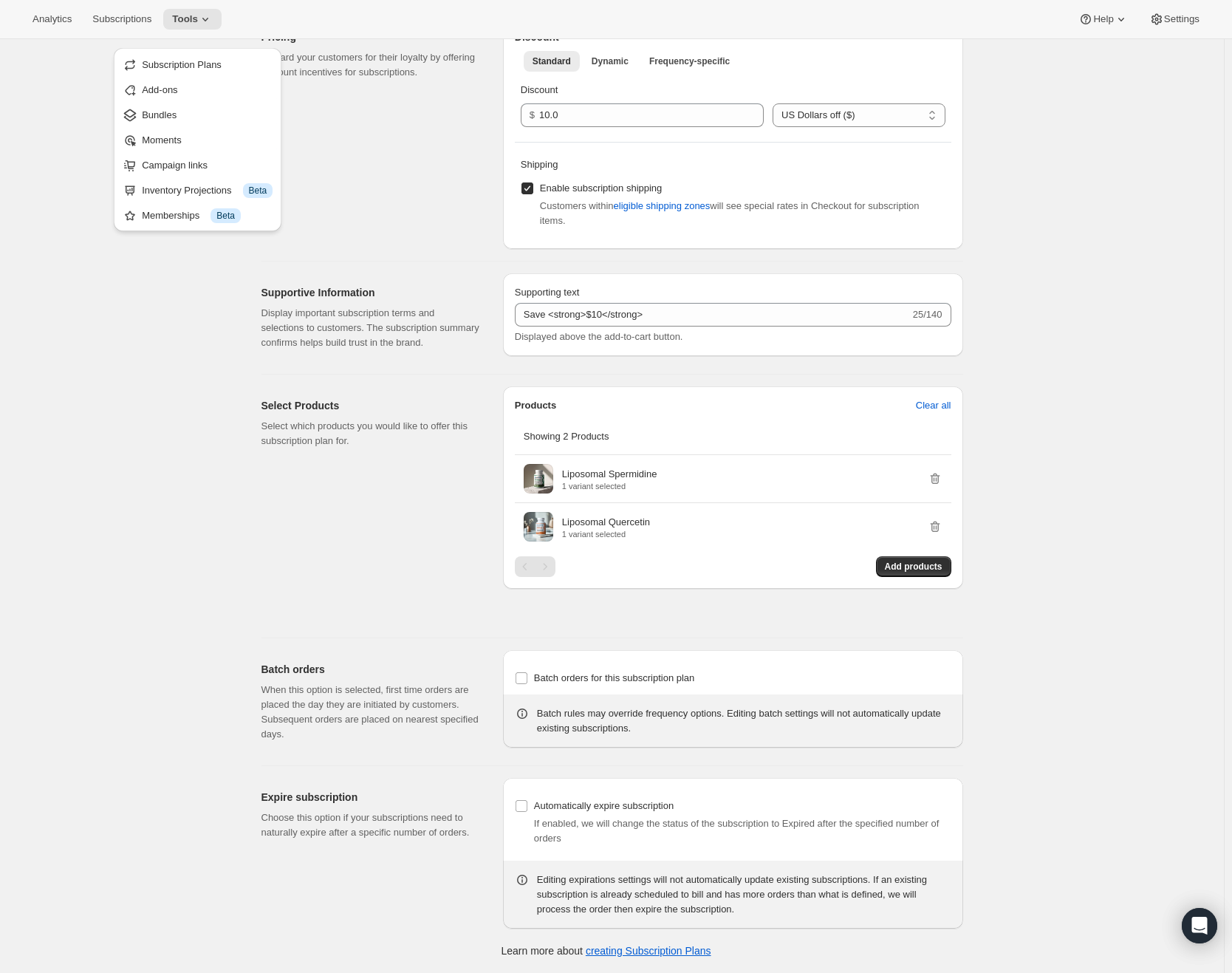
click at [230, 53] on button "Subscription Plans" at bounding box center [197, 64] width 159 height 24
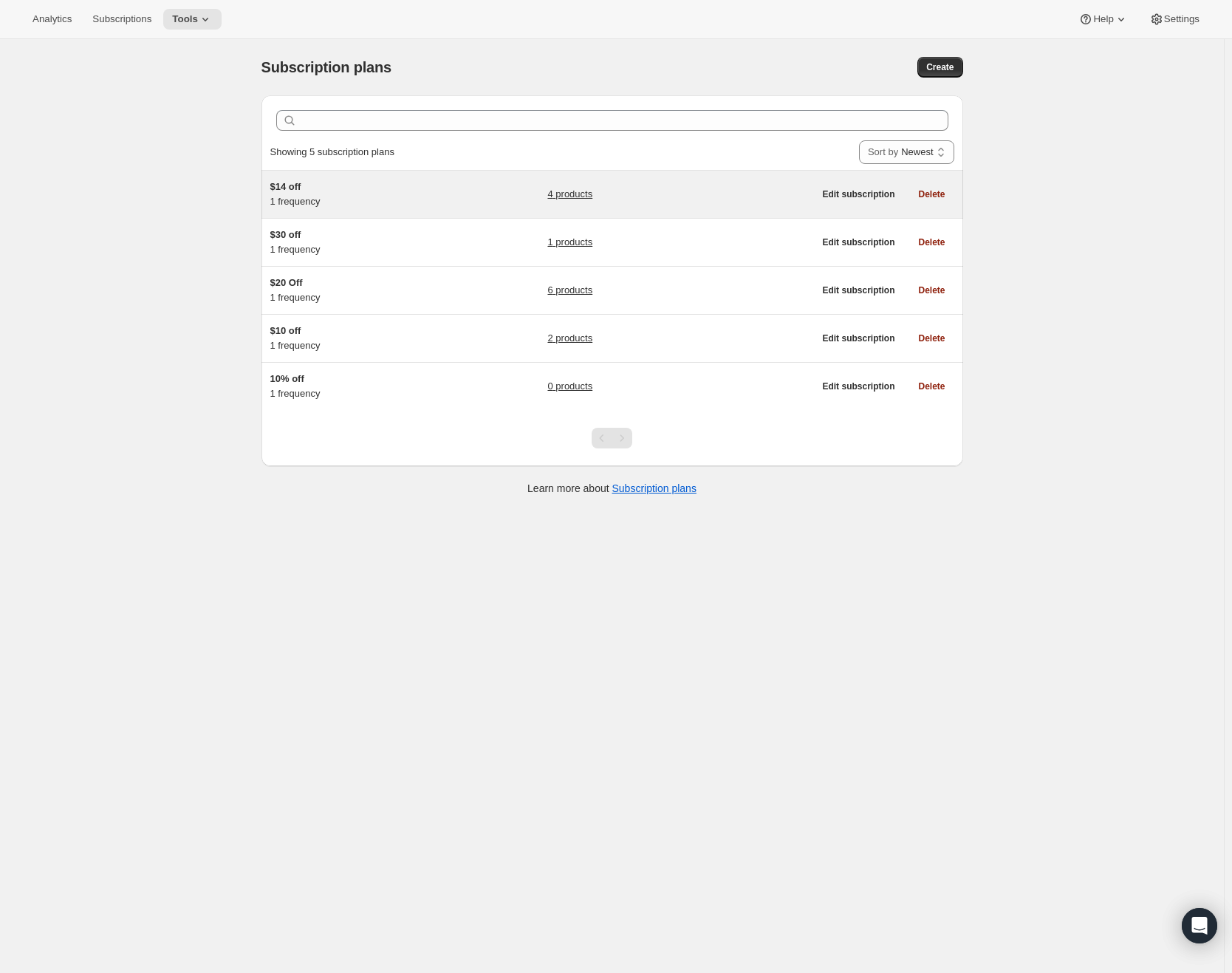
click at [294, 190] on span "$14 off" at bounding box center [285, 187] width 31 height 11
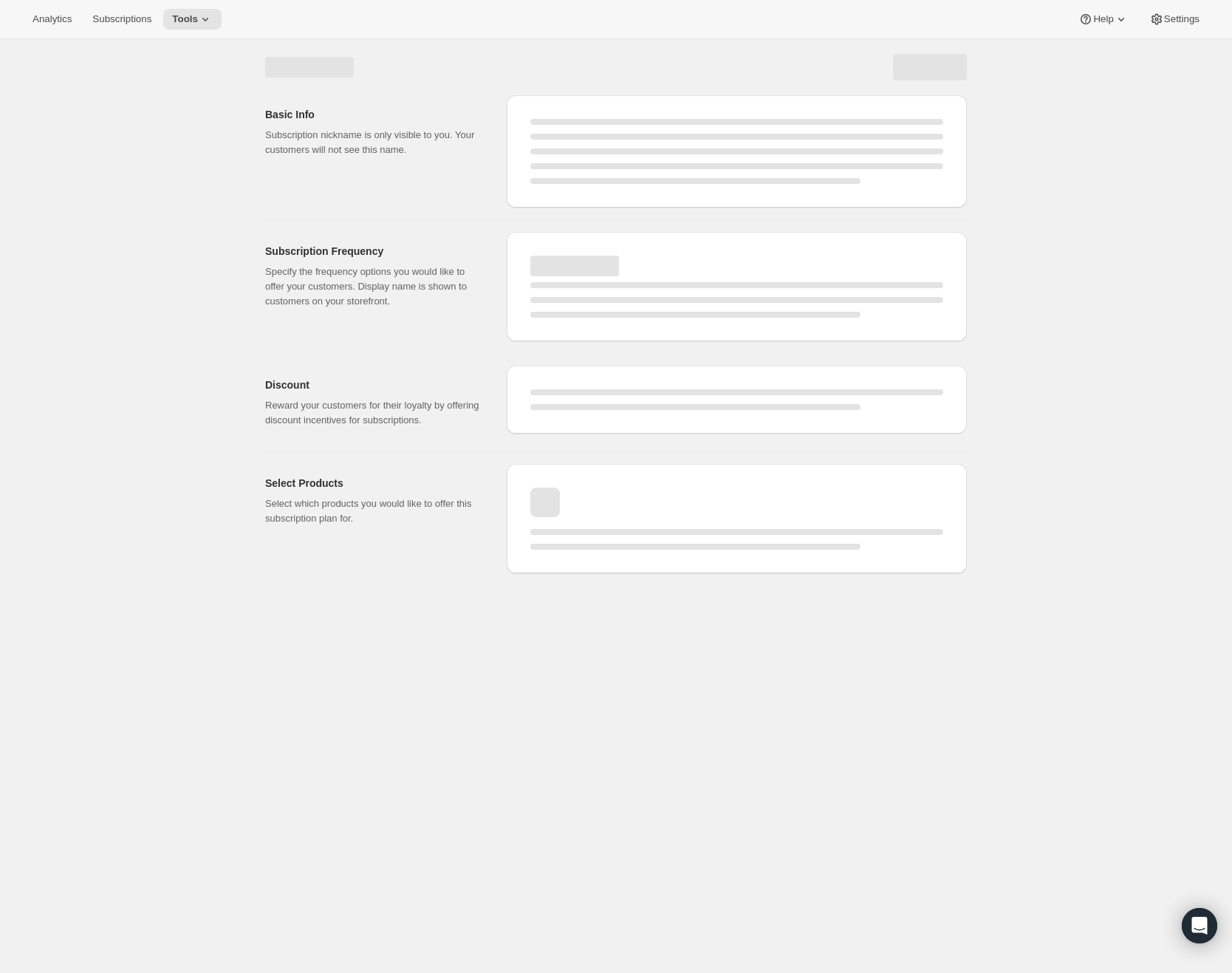
select select "WEEK"
select select "MONTH"
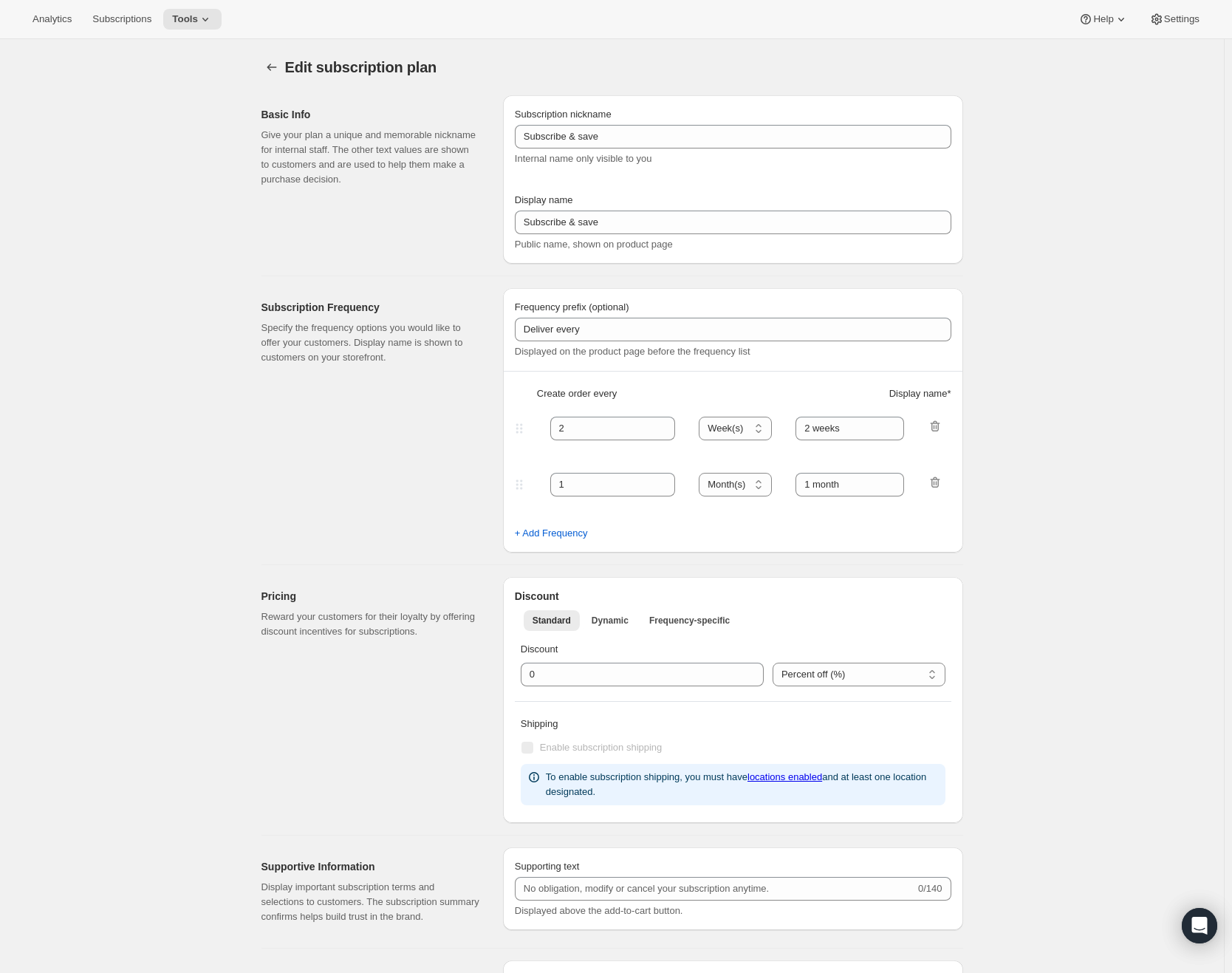
type input "$14 off"
type input "Monthly Subscription"
type input "1"
select select "MONTH"
type input "1 month"
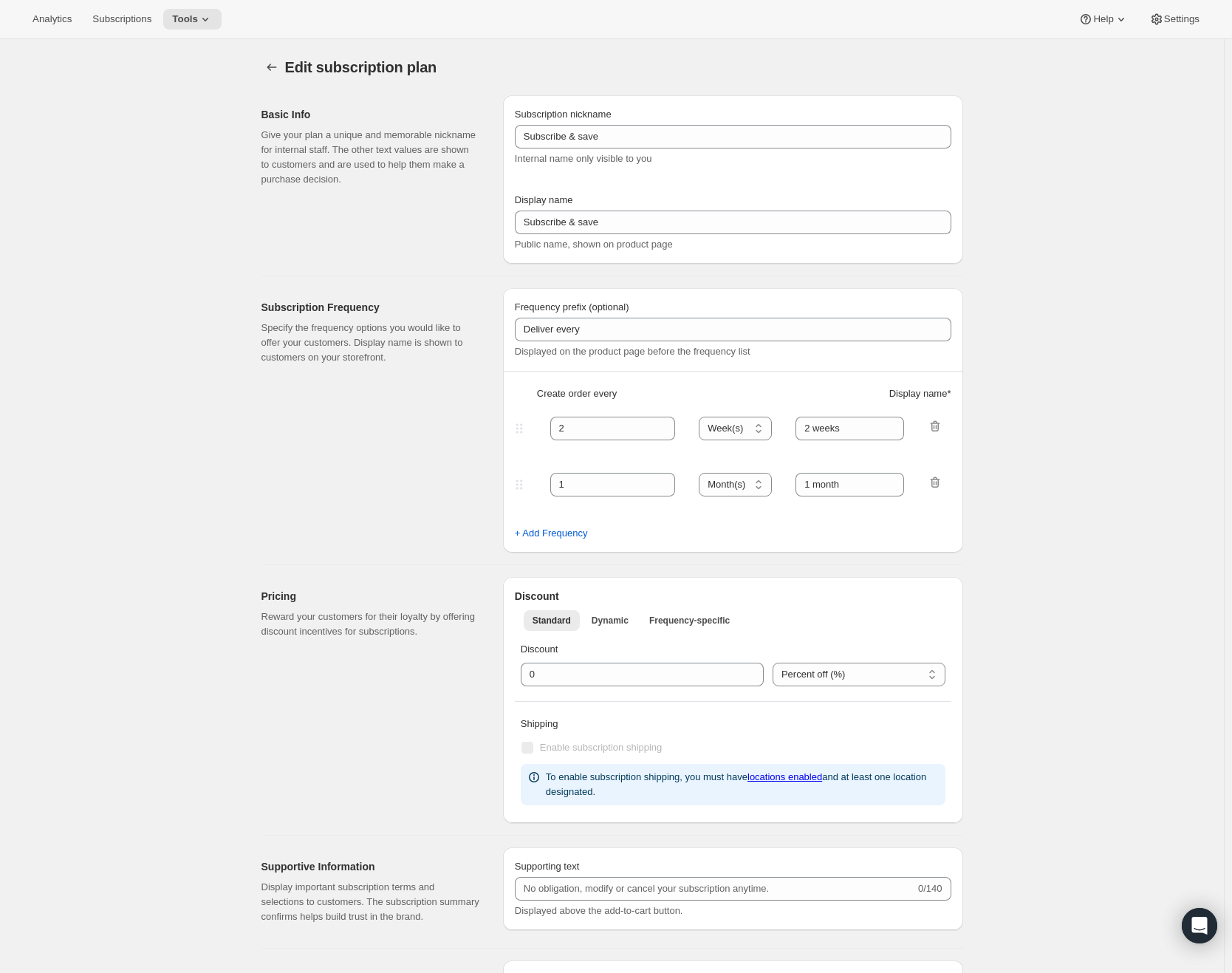
type input "14.0"
select select "FIXED_AMOUNT"
type input "Save <strong>$14</strong>"
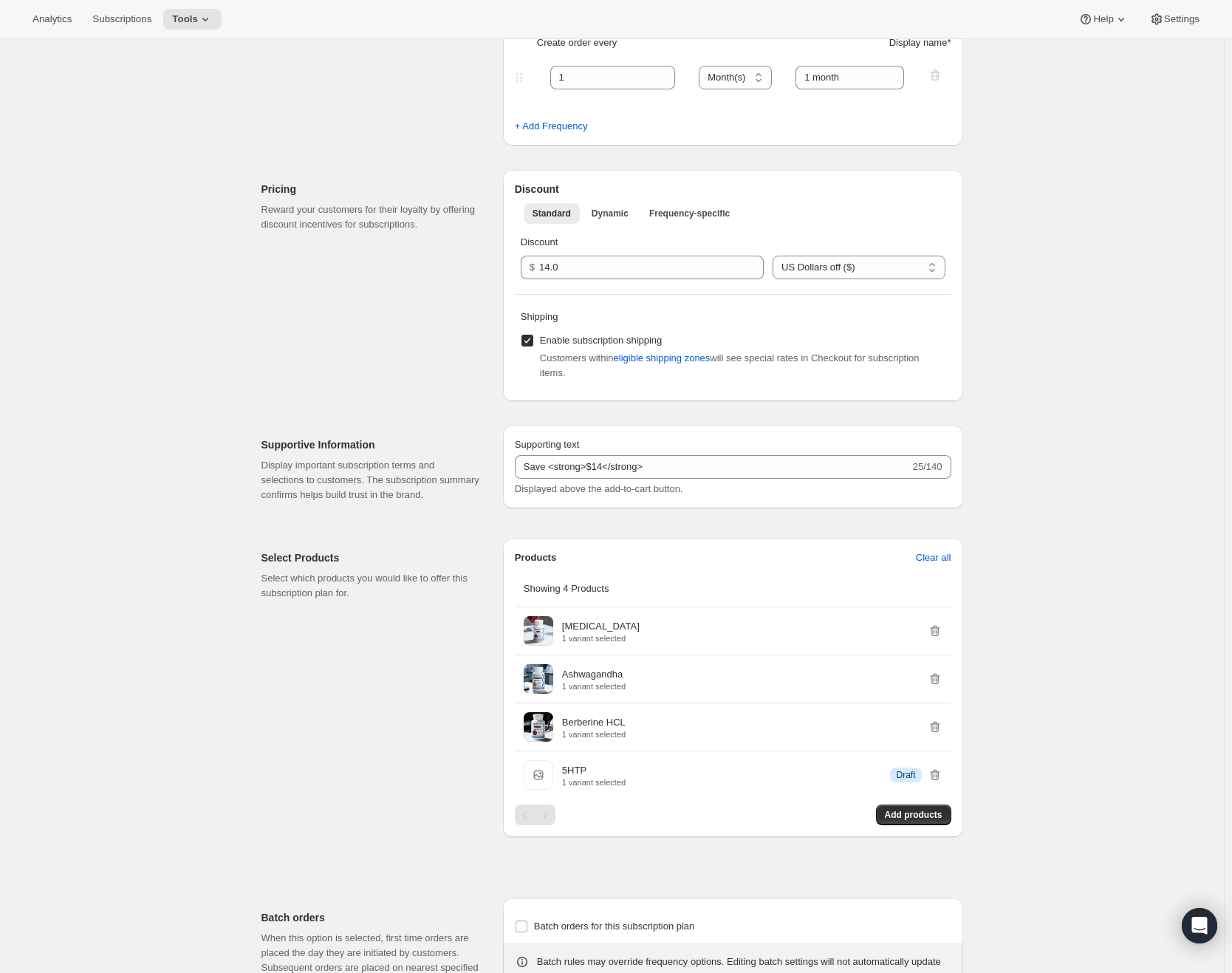
scroll to position [370, 0]
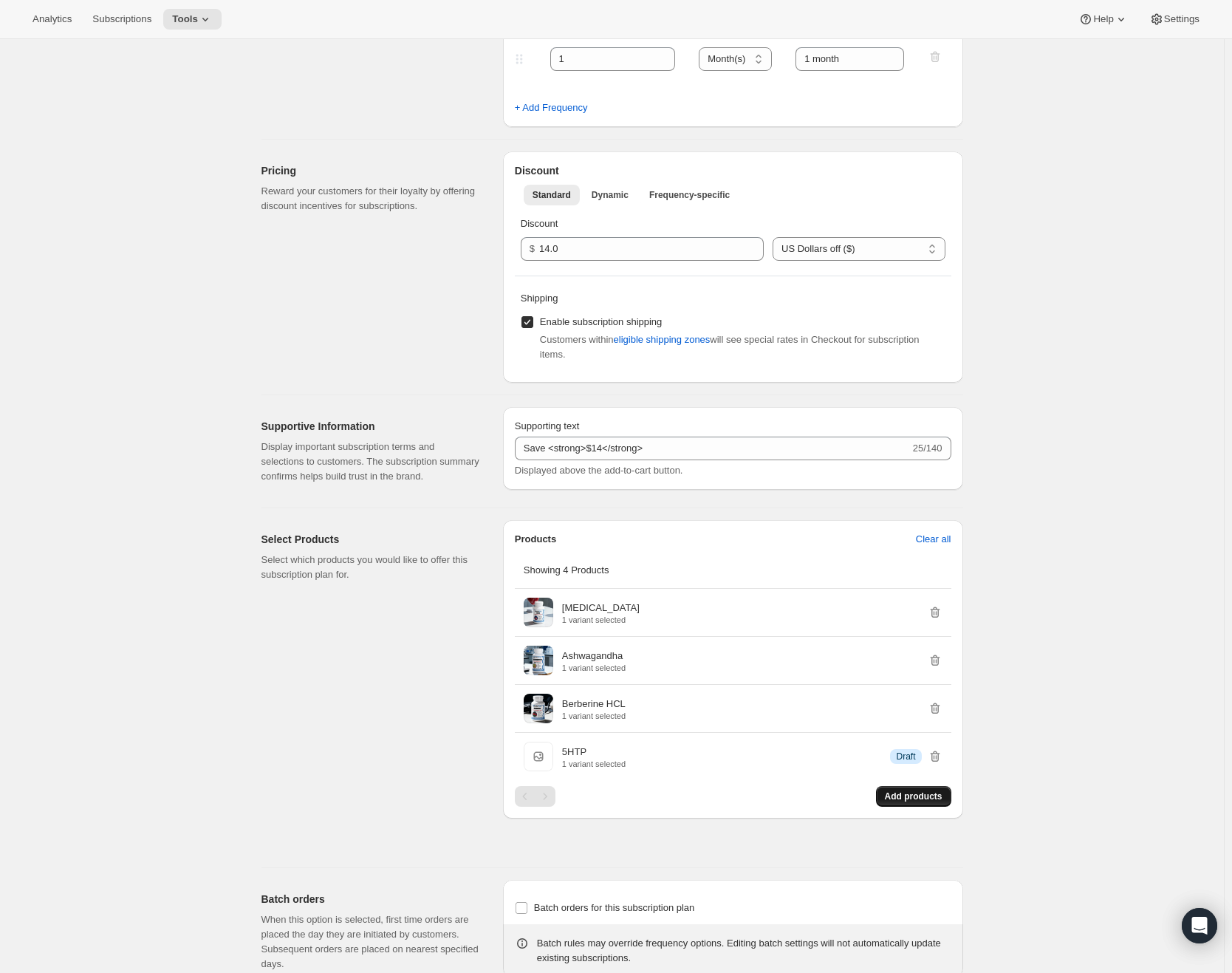
click at [931, 802] on span "Add products" at bounding box center [914, 796] width 57 height 11
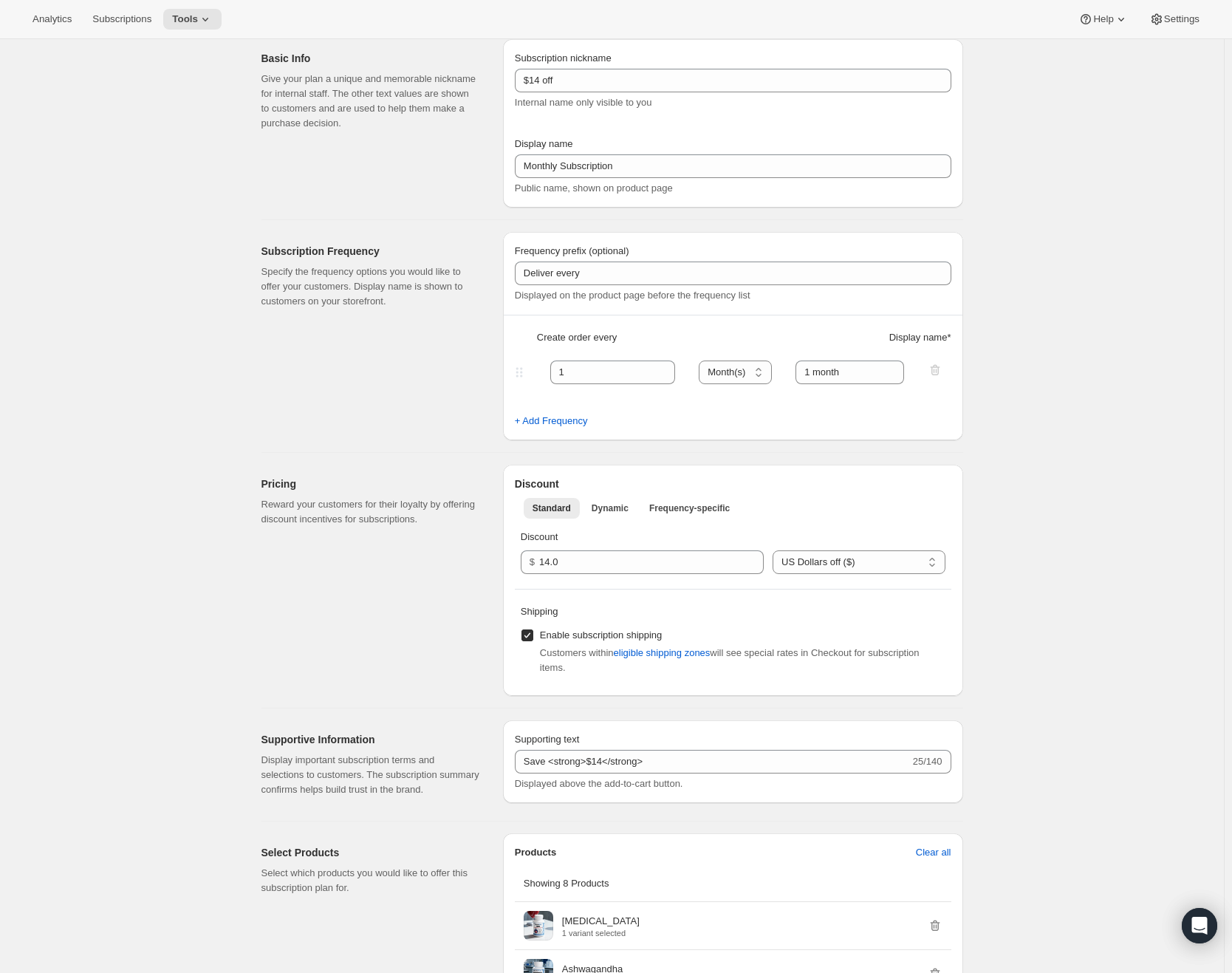
scroll to position [0, 0]
